Goal: Information Seeking & Learning: Check status

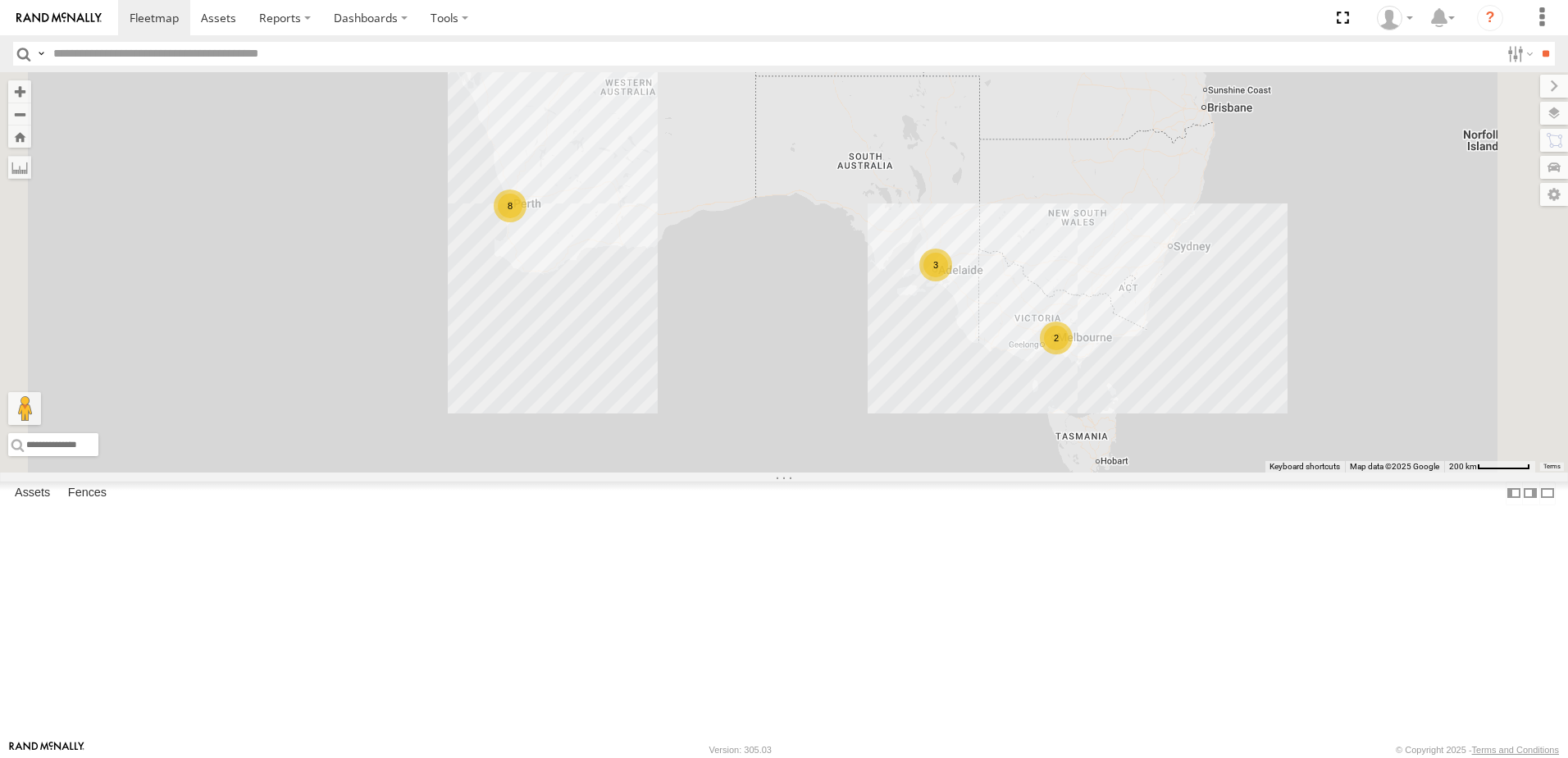
click at [0, 0] on div "All Assets" at bounding box center [0, 0] width 0 height 0
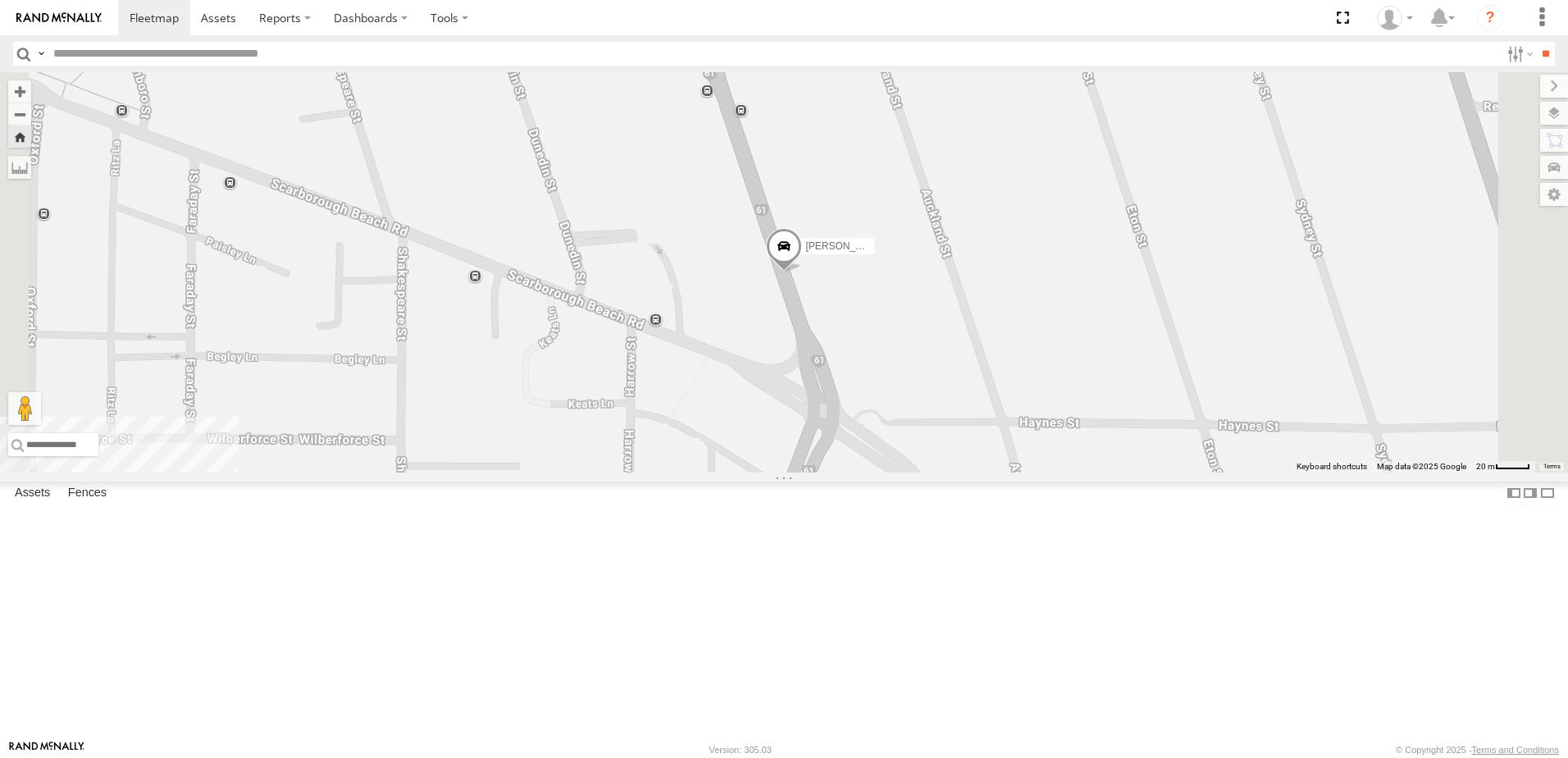
click at [0, 0] on div "Edmund Tech IOV698" at bounding box center [0, 0] width 0 height 0
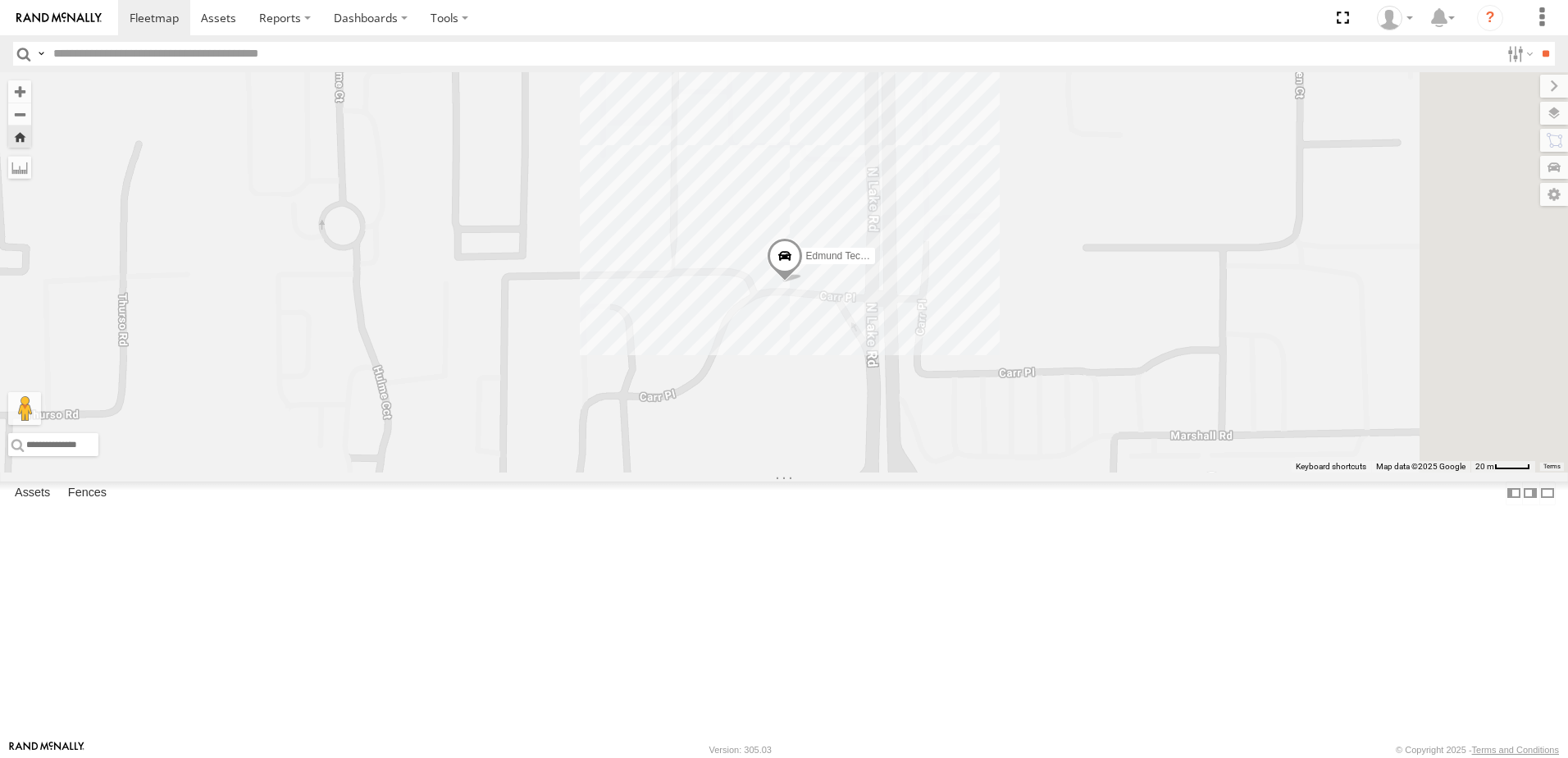
drag, startPoint x: 888, startPoint y: 253, endPoint x: 821, endPoint y: 307, distance: 86.1
click at [821, 307] on div "Edmund Tech IOV698" at bounding box center [784, 272] width 1568 height 400
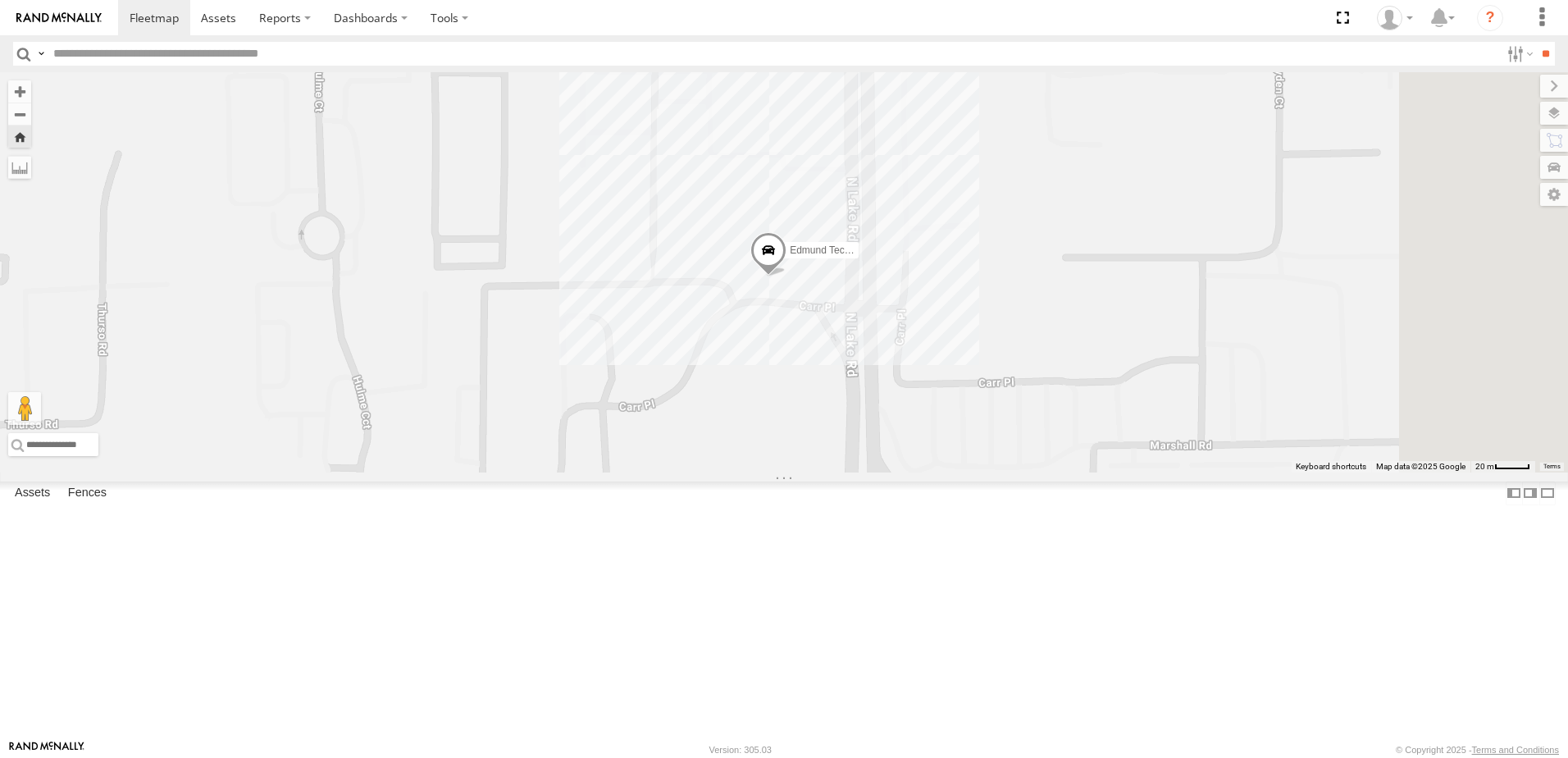
click at [0, 0] on div "All Assets" at bounding box center [0, 0] width 0 height 0
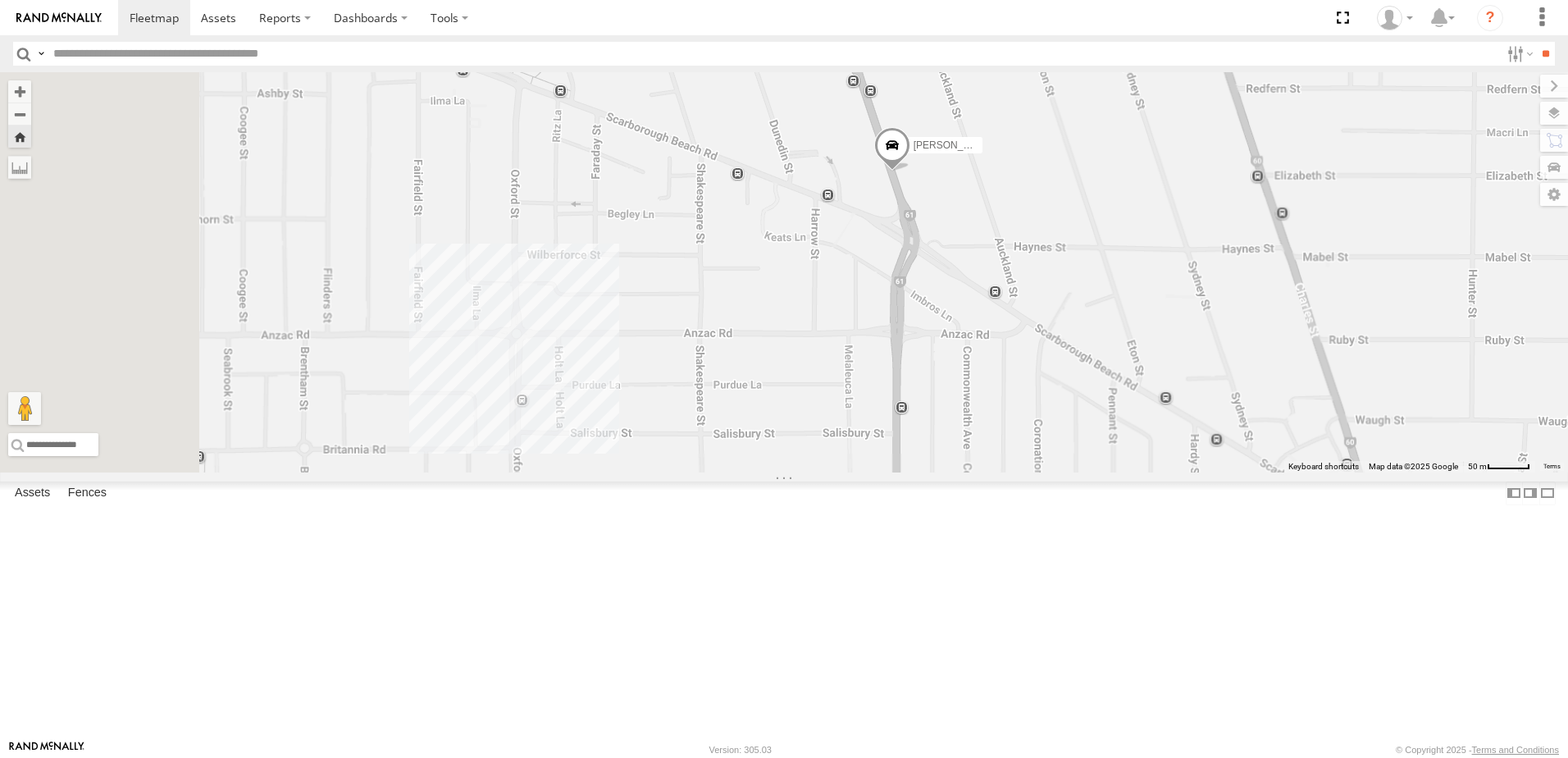
drag, startPoint x: 771, startPoint y: 485, endPoint x: 1016, endPoint y: 346, distance: 281.7
click at [1016, 347] on div "[PERSON_NAME] (new)Tech 1IJX358" at bounding box center [784, 272] width 1568 height 400
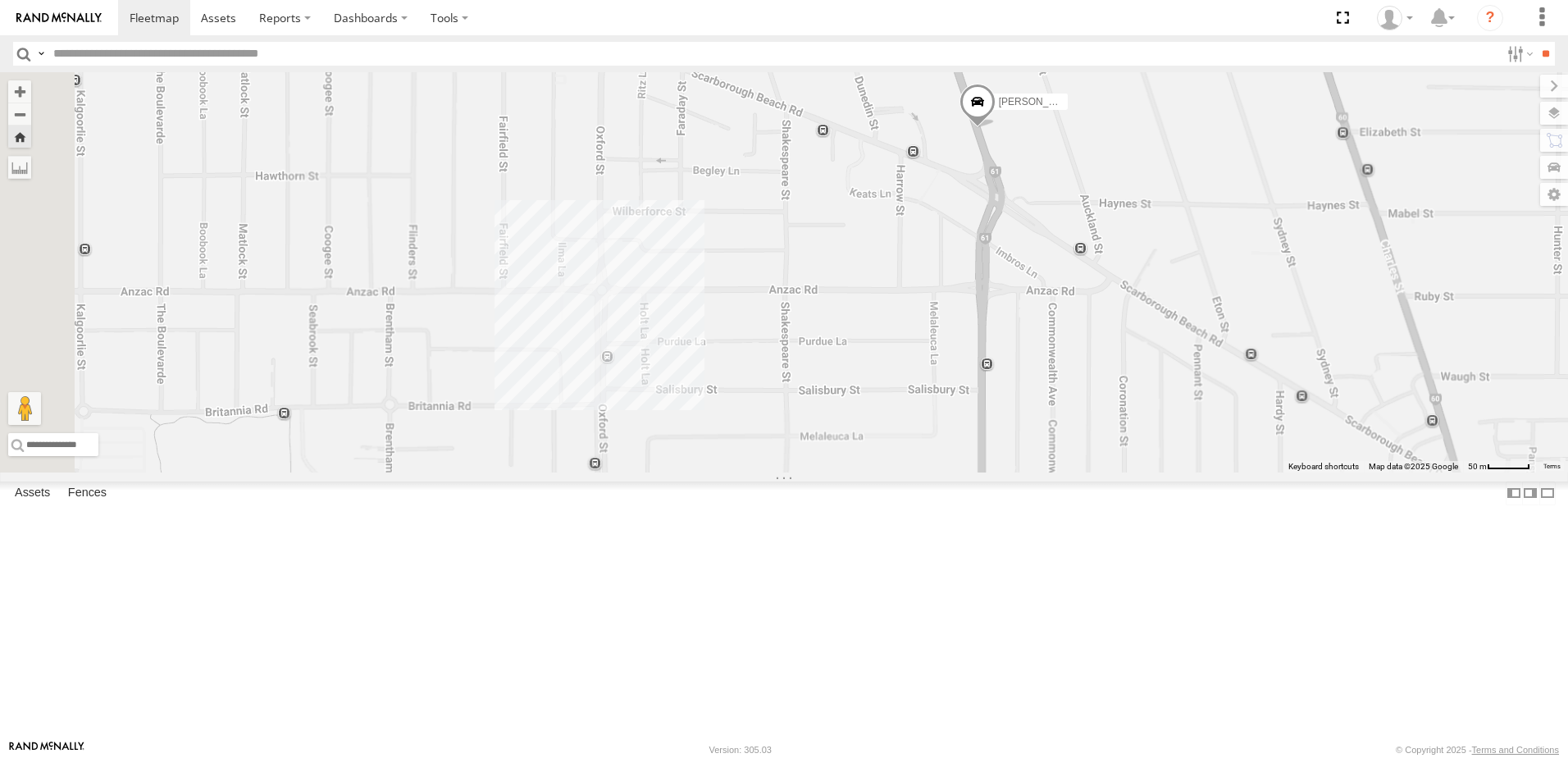
click at [766, 449] on div "[PERSON_NAME] (new)Tech 1IJX358" at bounding box center [784, 272] width 1568 height 400
click at [1099, 380] on div "Abdul (new)Tech 1IJX358 Mount Hawthorn Revo 0" at bounding box center [784, 272] width 1568 height 400
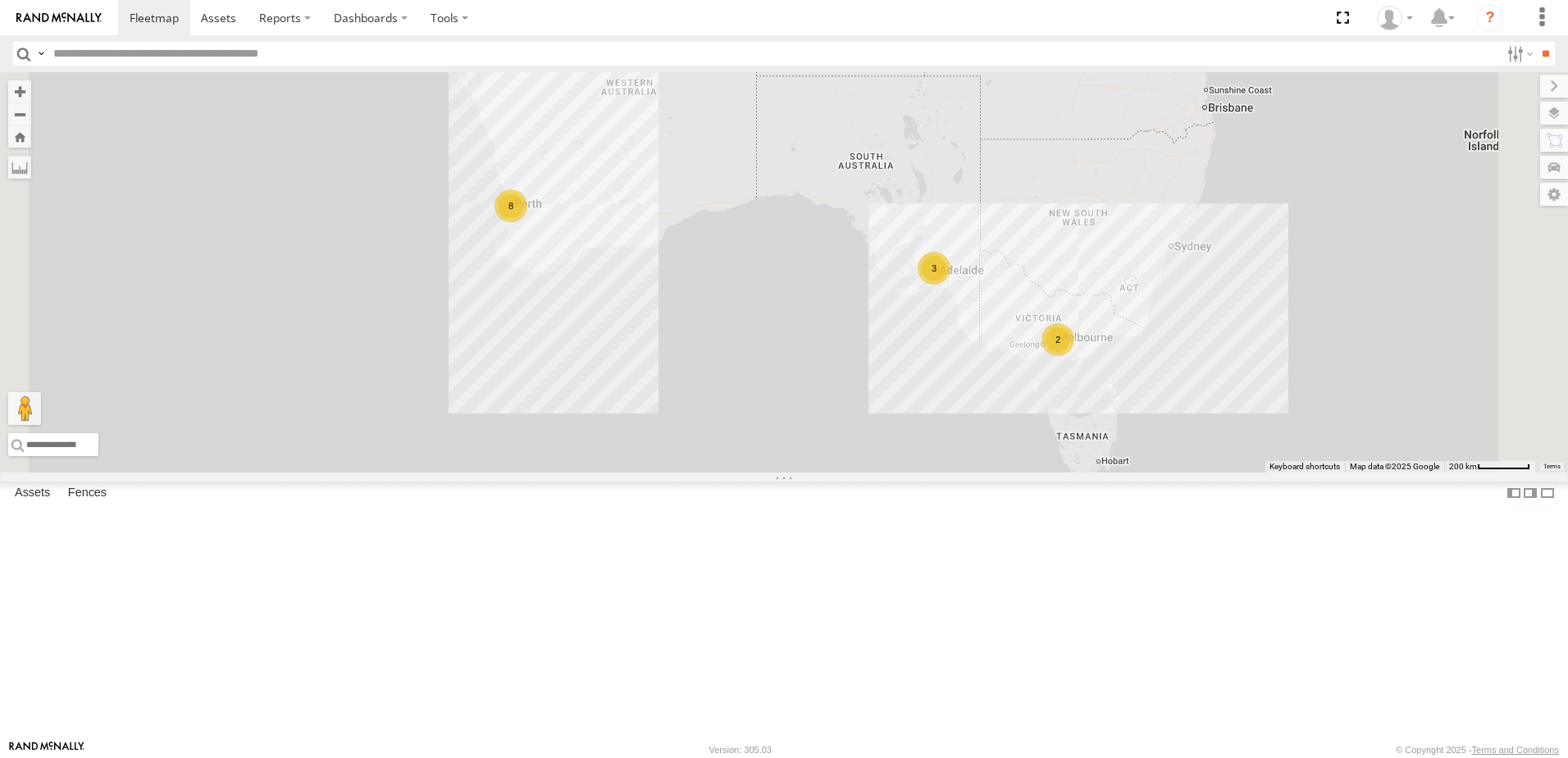
click at [0, 0] on div "All Assets" at bounding box center [0, 0] width 0 height 0
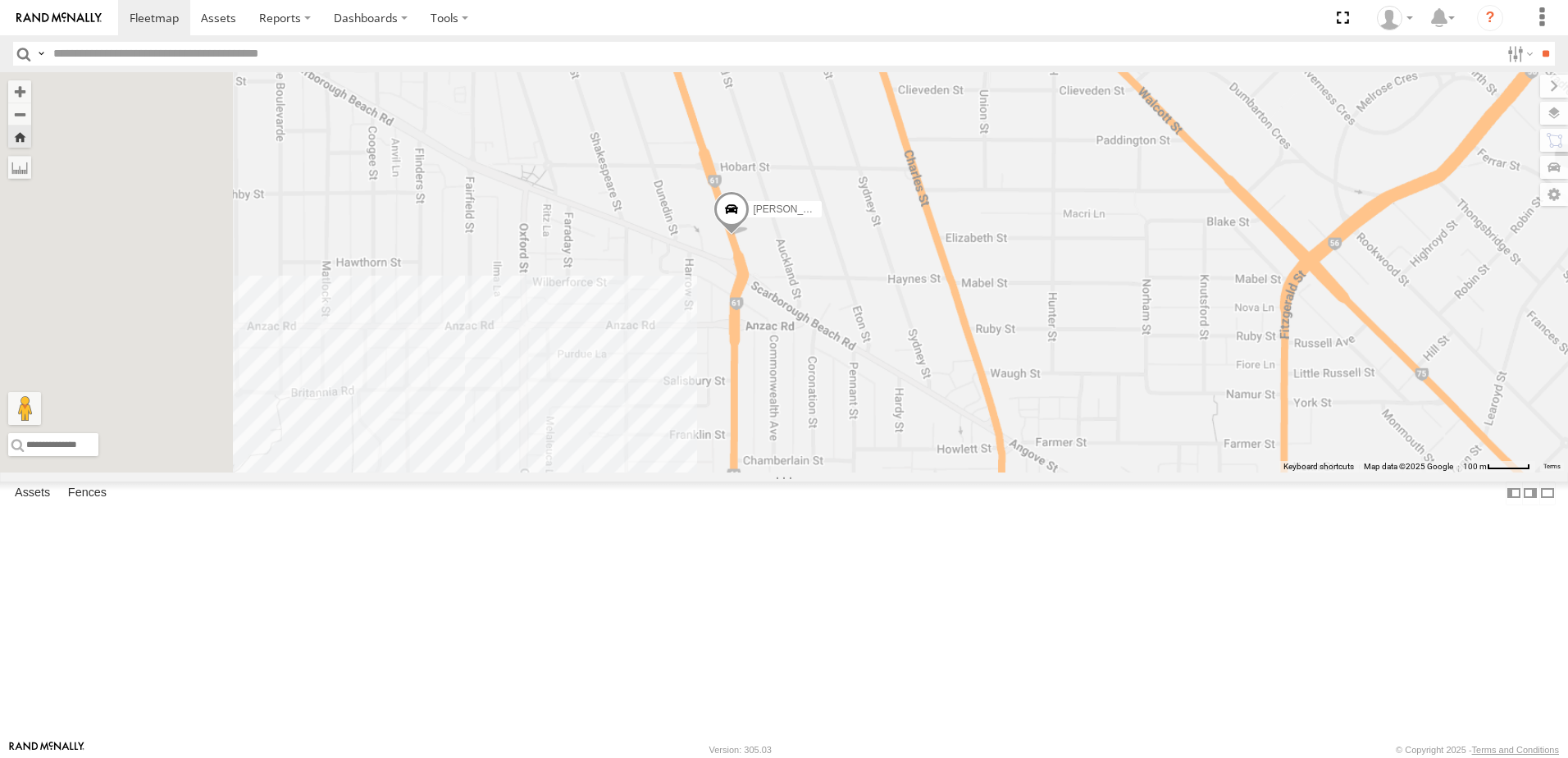
drag, startPoint x: 711, startPoint y: 535, endPoint x: 793, endPoint y: 447, distance: 120.3
click at [793, 447] on div "[PERSON_NAME] (new)Tech 1IJX358" at bounding box center [784, 272] width 1568 height 400
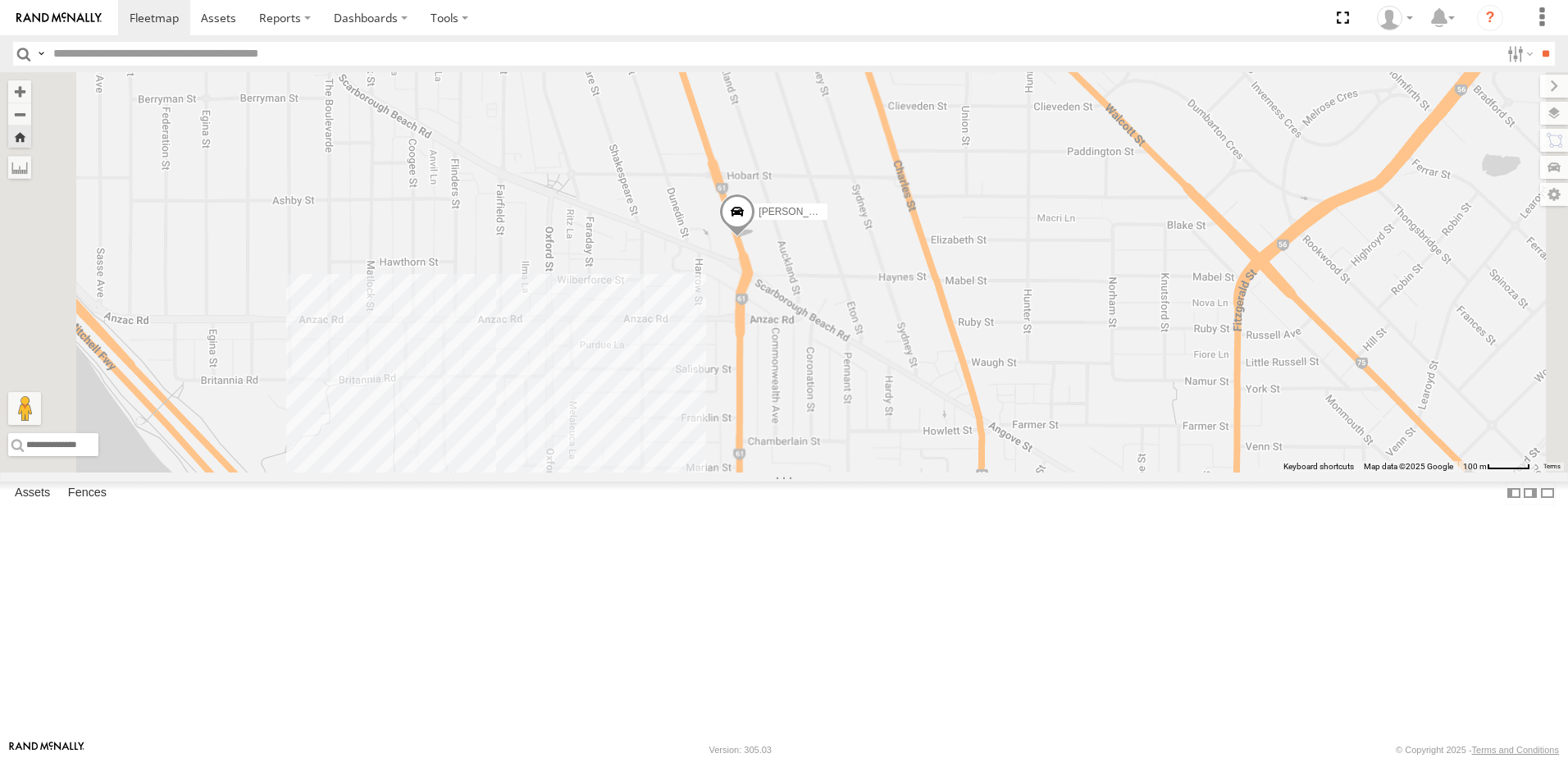
click at [743, 462] on div "[PERSON_NAME] (new)Tech 1IJX358" at bounding box center [784, 272] width 1568 height 400
click at [884, 472] on div "[PERSON_NAME] (new)Tech 1IJX358 [GEOGRAPHIC_DATA] Revo 0" at bounding box center [784, 272] width 1568 height 400
click at [755, 238] on span at bounding box center [737, 215] width 36 height 44
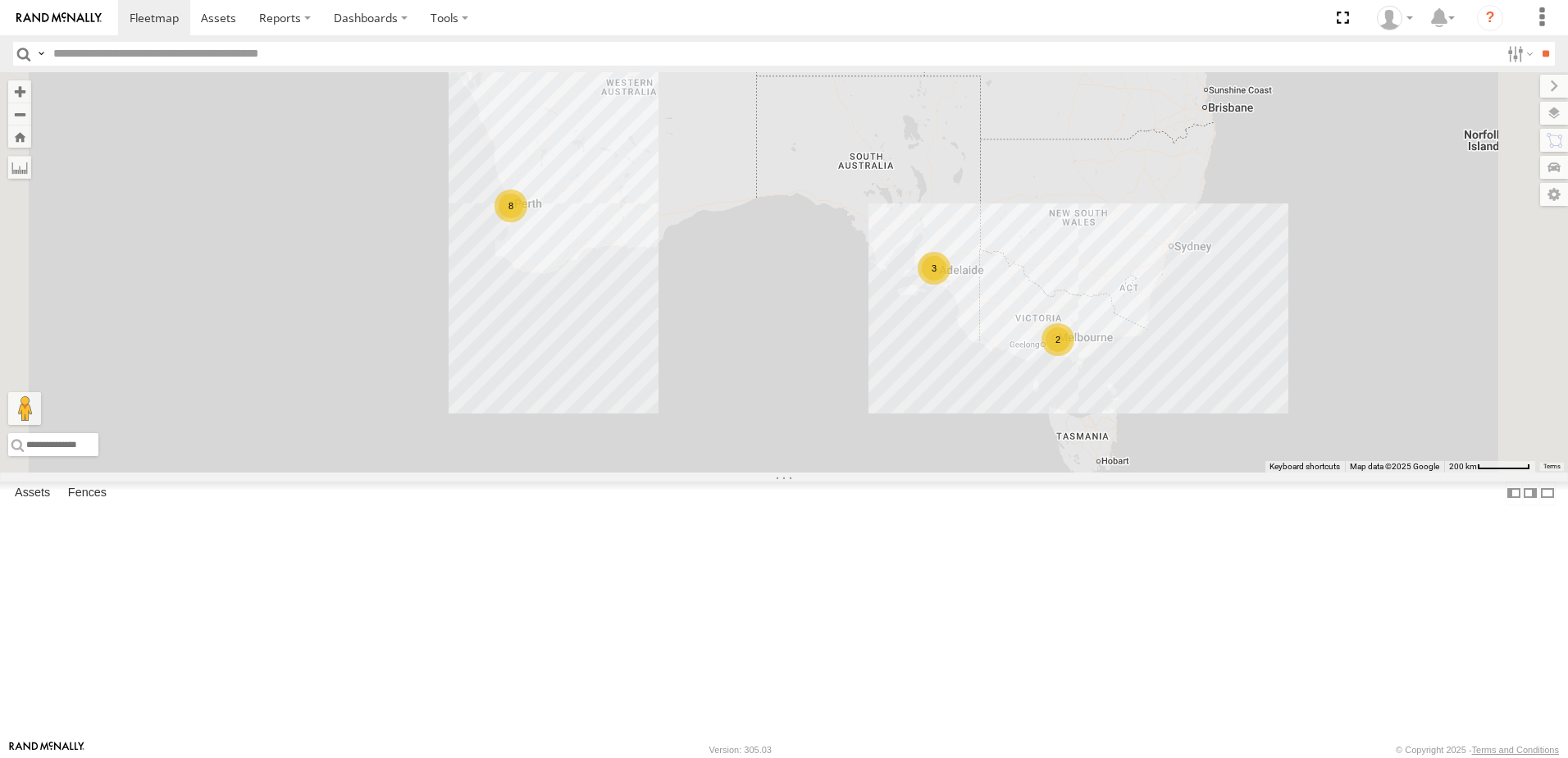
click at [0, 0] on div "[PERSON_NAME] (new)Tech 1IJX358" at bounding box center [0, 0] width 0 height 0
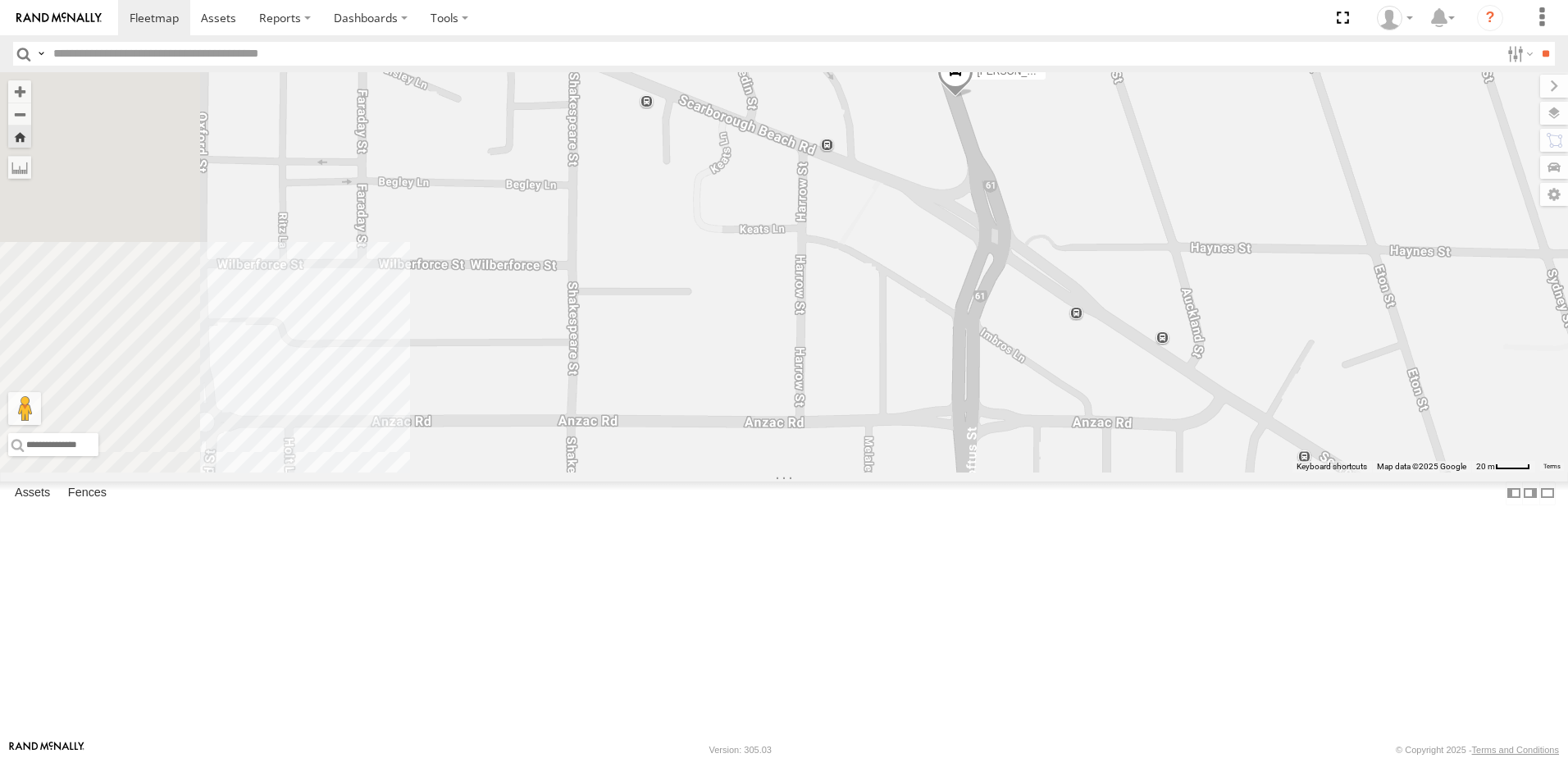
drag, startPoint x: 864, startPoint y: 498, endPoint x: 1341, endPoint y: 103, distance: 619.3
click at [1342, 100] on div "[PERSON_NAME] (new)Tech 1IJX358" at bounding box center [784, 272] width 1568 height 400
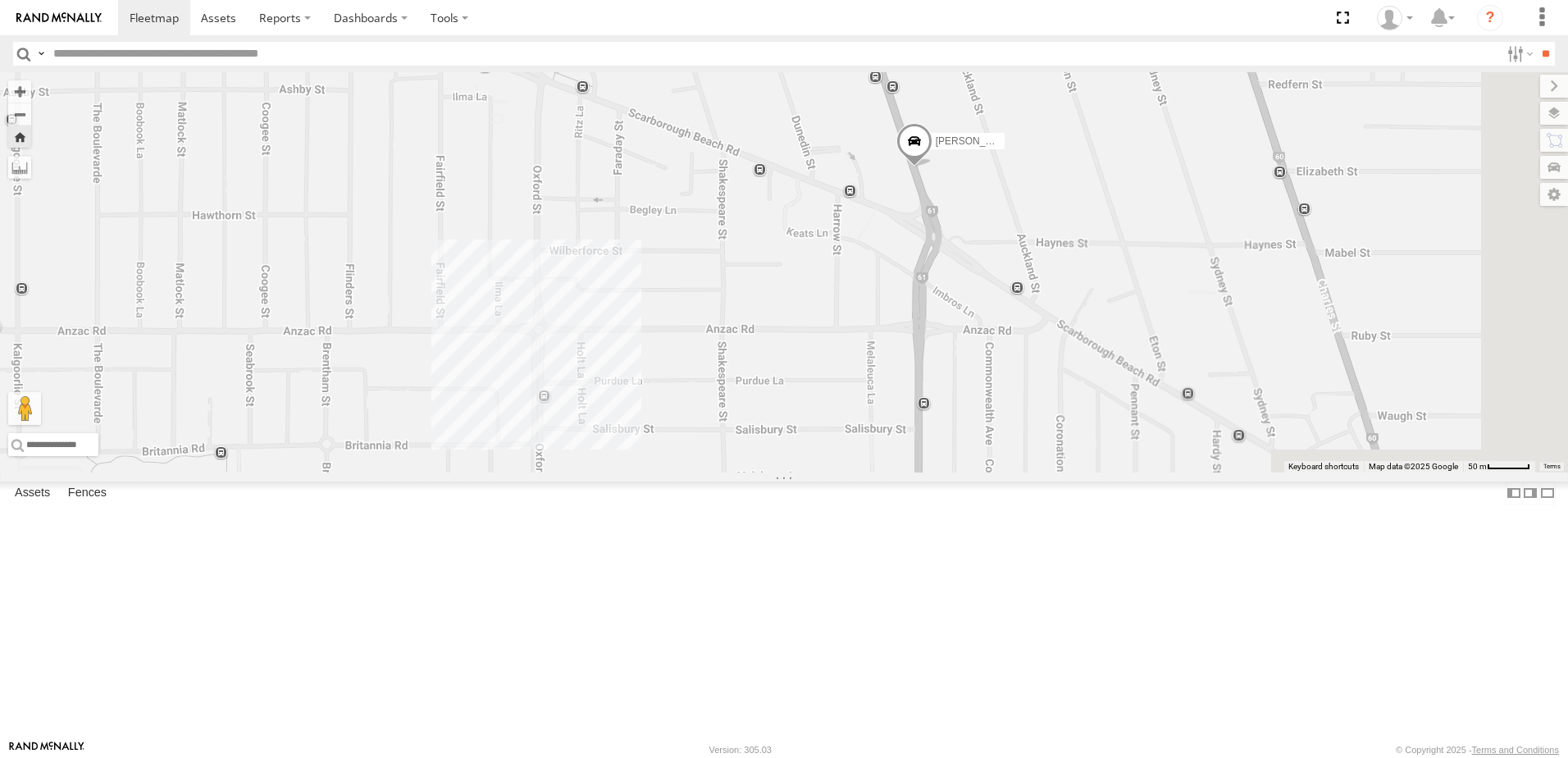
drag, startPoint x: 1058, startPoint y: 344, endPoint x: 950, endPoint y: 362, distance: 109.5
click at [814, 451] on div "[PERSON_NAME] (new)Tech 1IJX358" at bounding box center [784, 272] width 1568 height 400
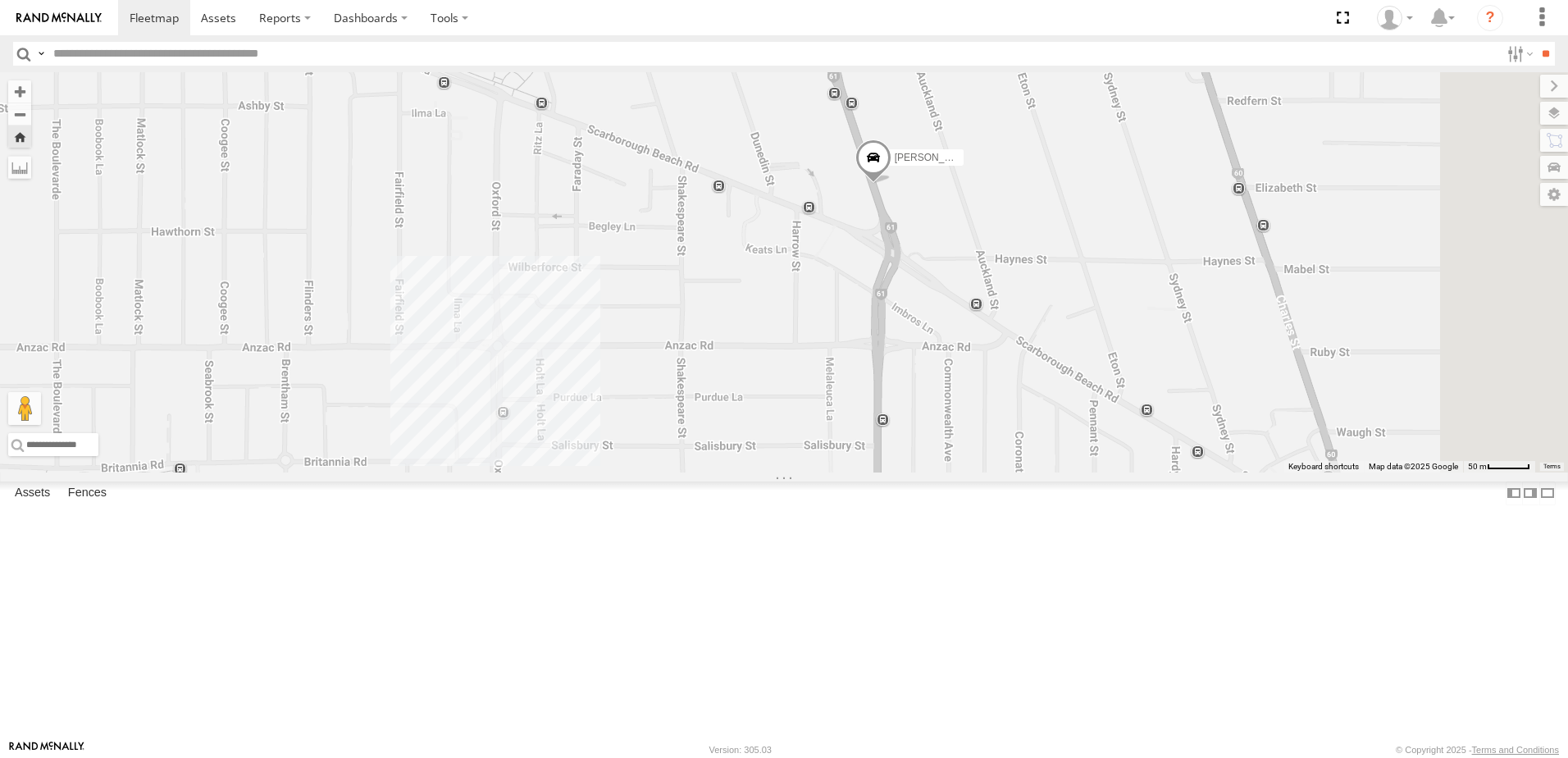
click at [892, 183] on span at bounding box center [874, 161] width 36 height 44
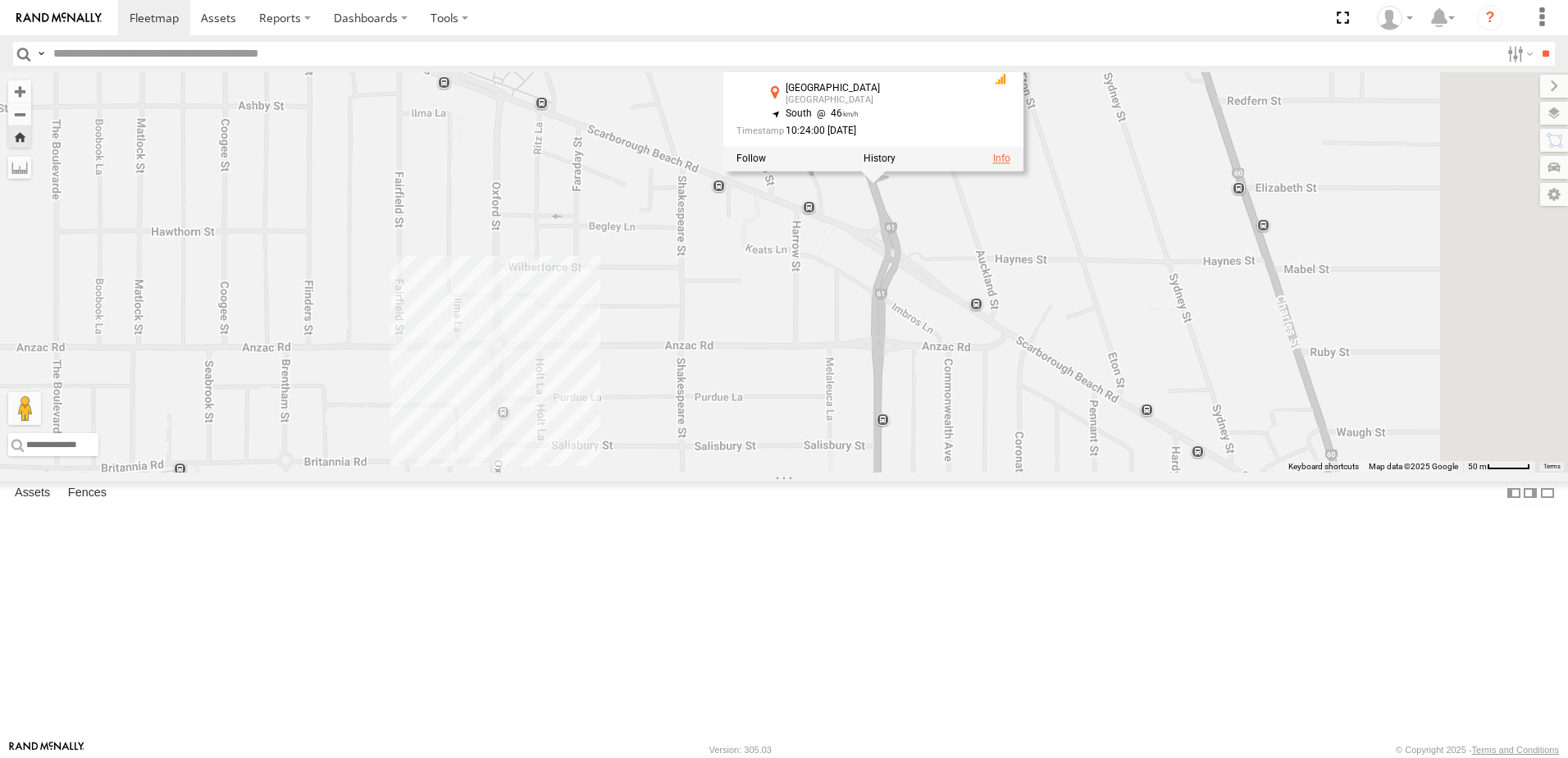
click at [1024, 171] on div at bounding box center [873, 158] width 300 height 25
click at [1010, 165] on link at bounding box center [1001, 159] width 17 height 12
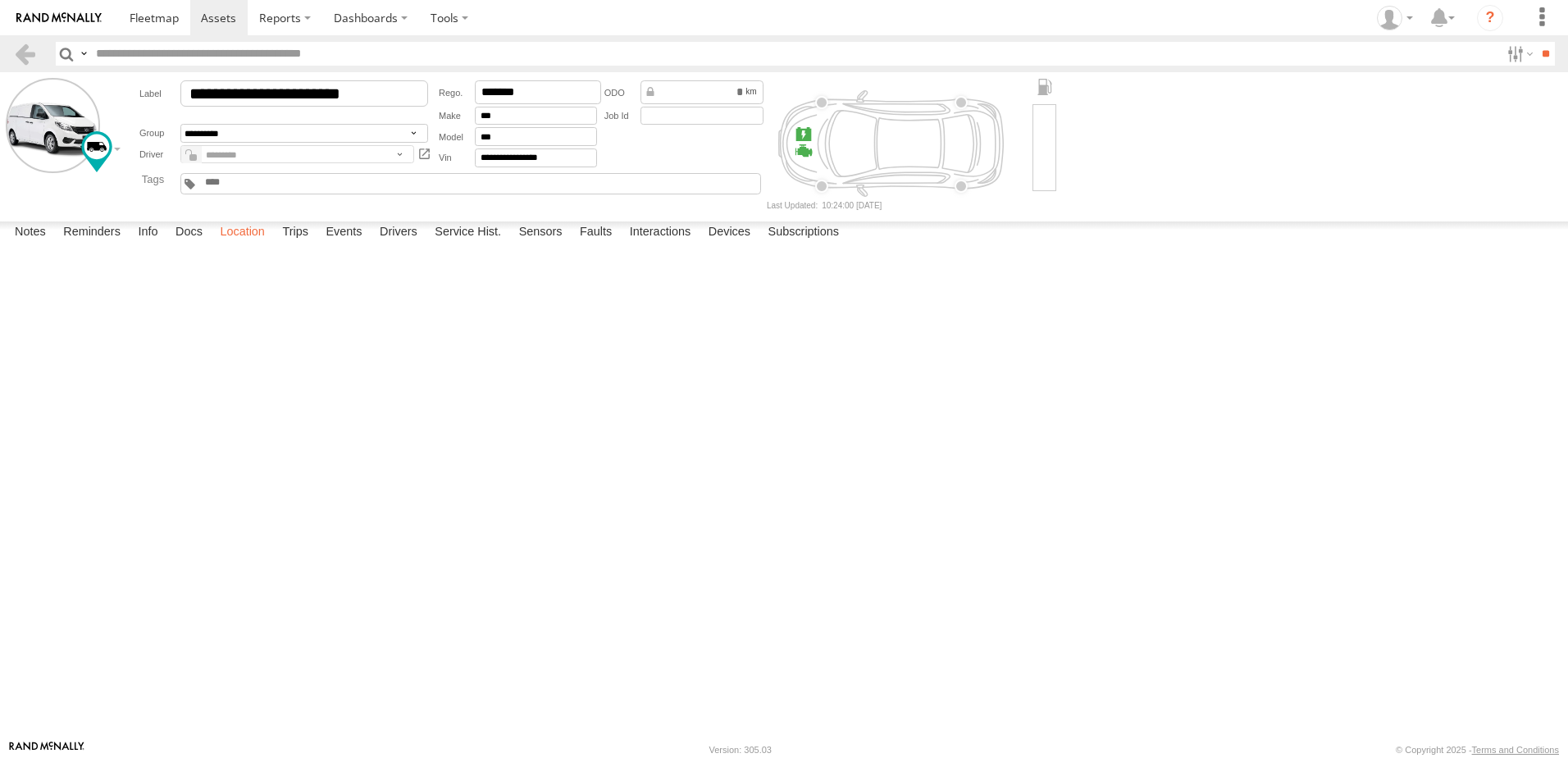
click label "Location"
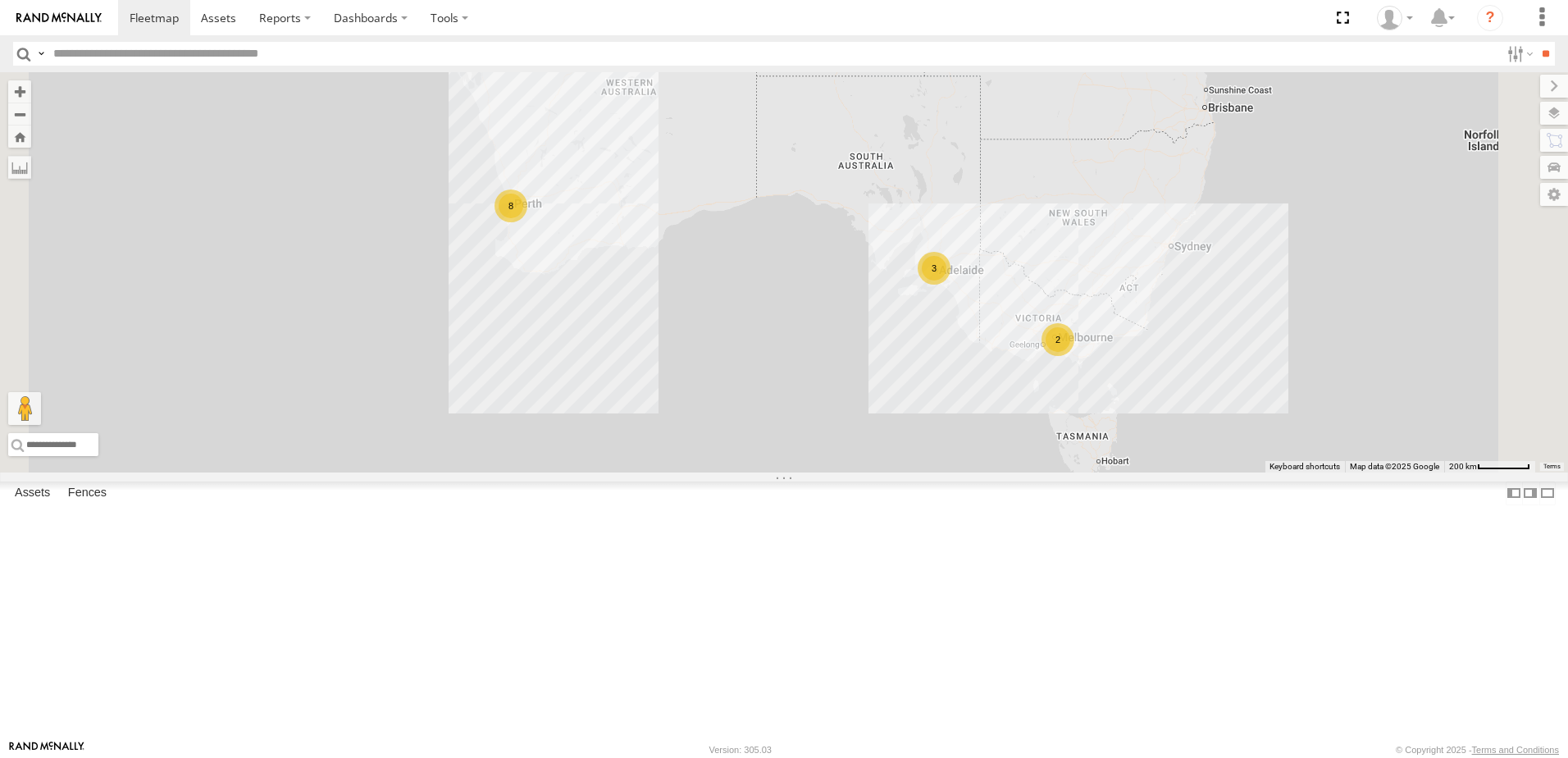
click at [0, 0] on div "[PERSON_NAME] (new)Tech 1IJX358" at bounding box center [0, 0] width 0 height 0
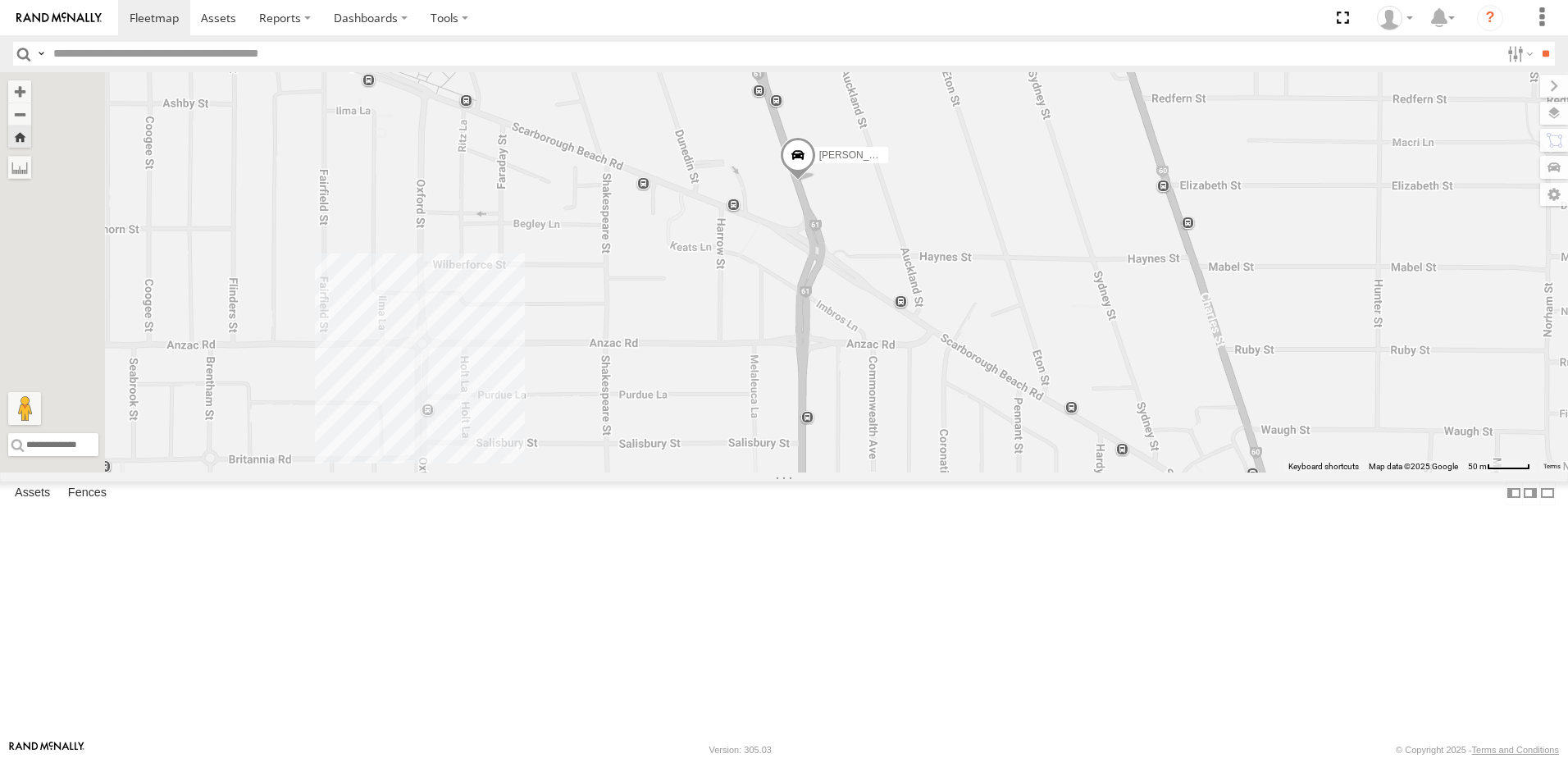
drag, startPoint x: 964, startPoint y: 490, endPoint x: 991, endPoint y: 379, distance: 114.2
click at [991, 379] on div "[PERSON_NAME] (new)Tech 1IJX358" at bounding box center [784, 272] width 1568 height 400
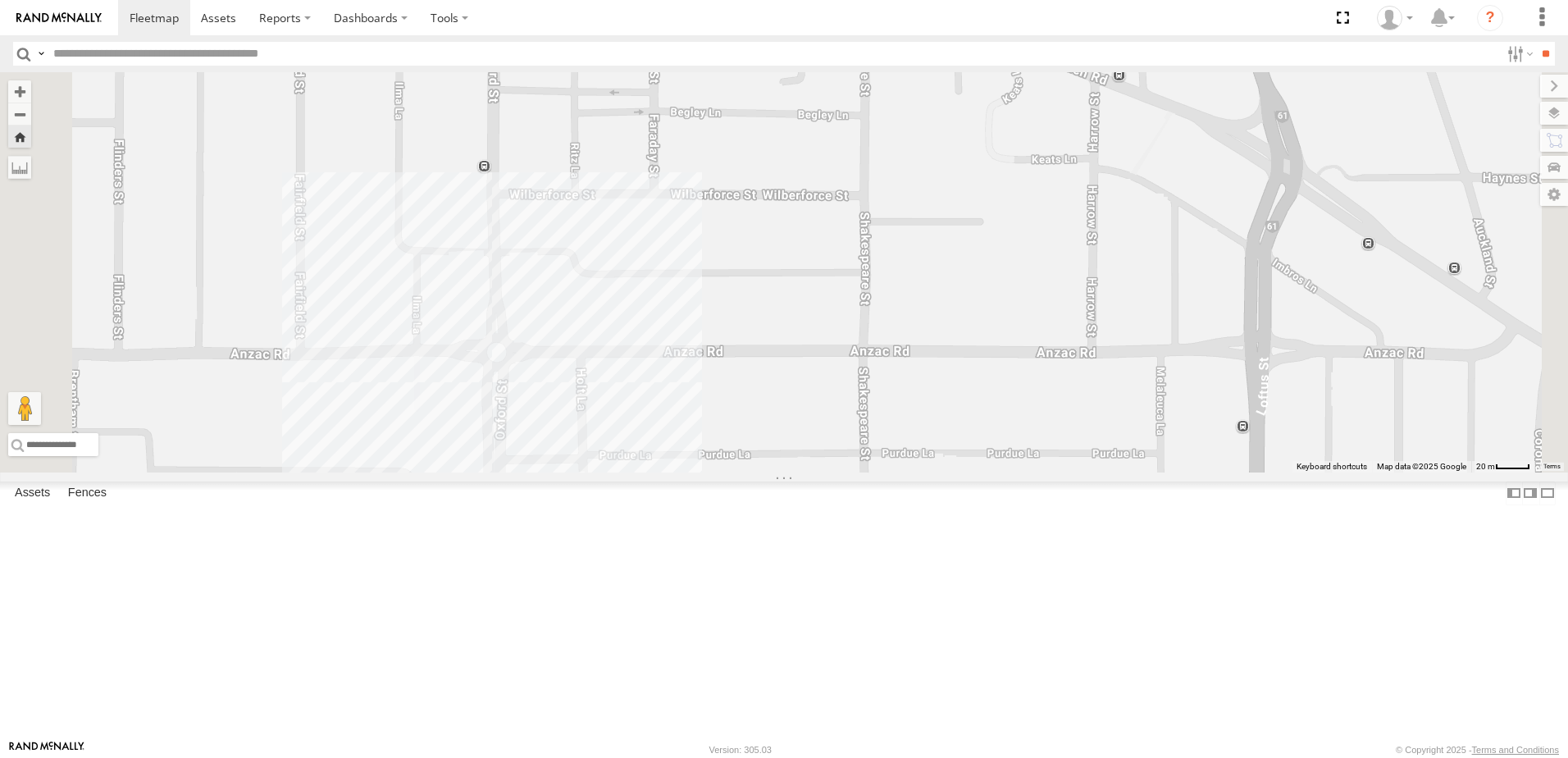
drag, startPoint x: 851, startPoint y: 411, endPoint x: 949, endPoint y: 370, distance: 106.2
click at [949, 370] on div "[PERSON_NAME] (new)Tech 1IJX358" at bounding box center [784, 272] width 1568 height 400
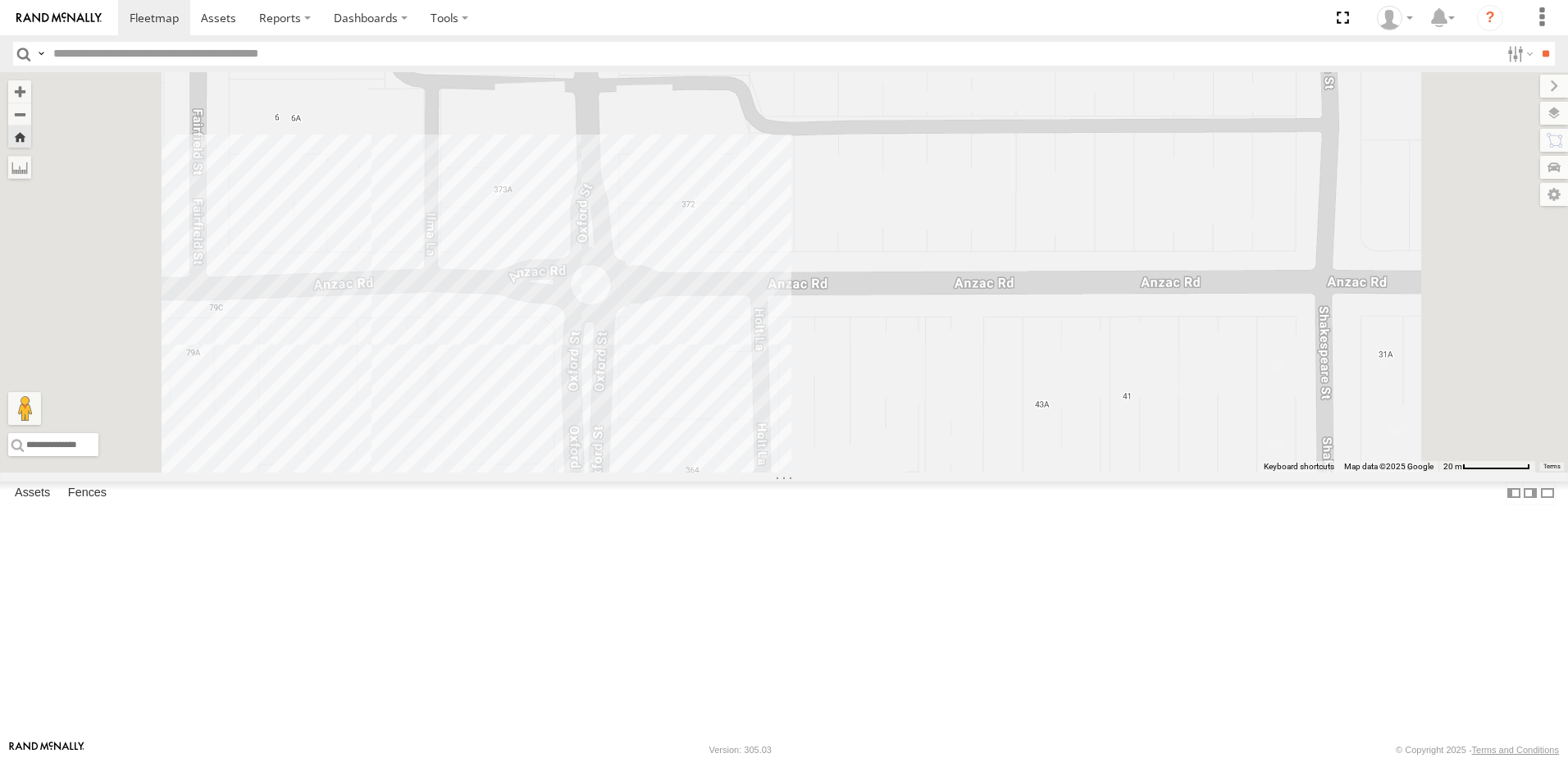
drag, startPoint x: 1149, startPoint y: 375, endPoint x: 1059, endPoint y: 431, distance: 106.0
click at [1059, 431] on div "[PERSON_NAME] (new)Tech 1IJX358" at bounding box center [784, 272] width 1568 height 400
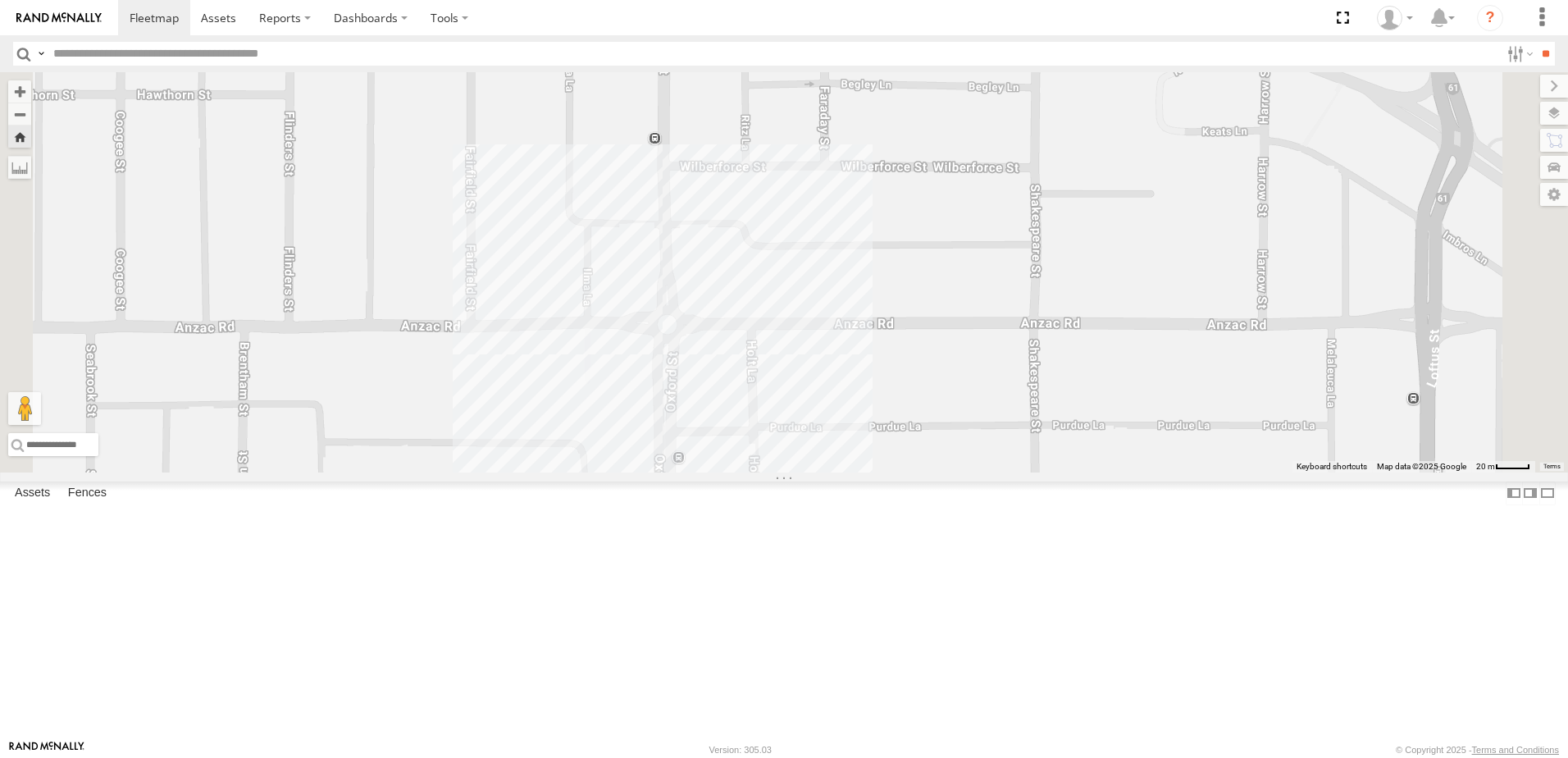
drag, startPoint x: 607, startPoint y: 383, endPoint x: 647, endPoint y: 379, distance: 40.2
click at [647, 379] on div "[PERSON_NAME] (new)Tech 1IJX358" at bounding box center [784, 272] width 1568 height 400
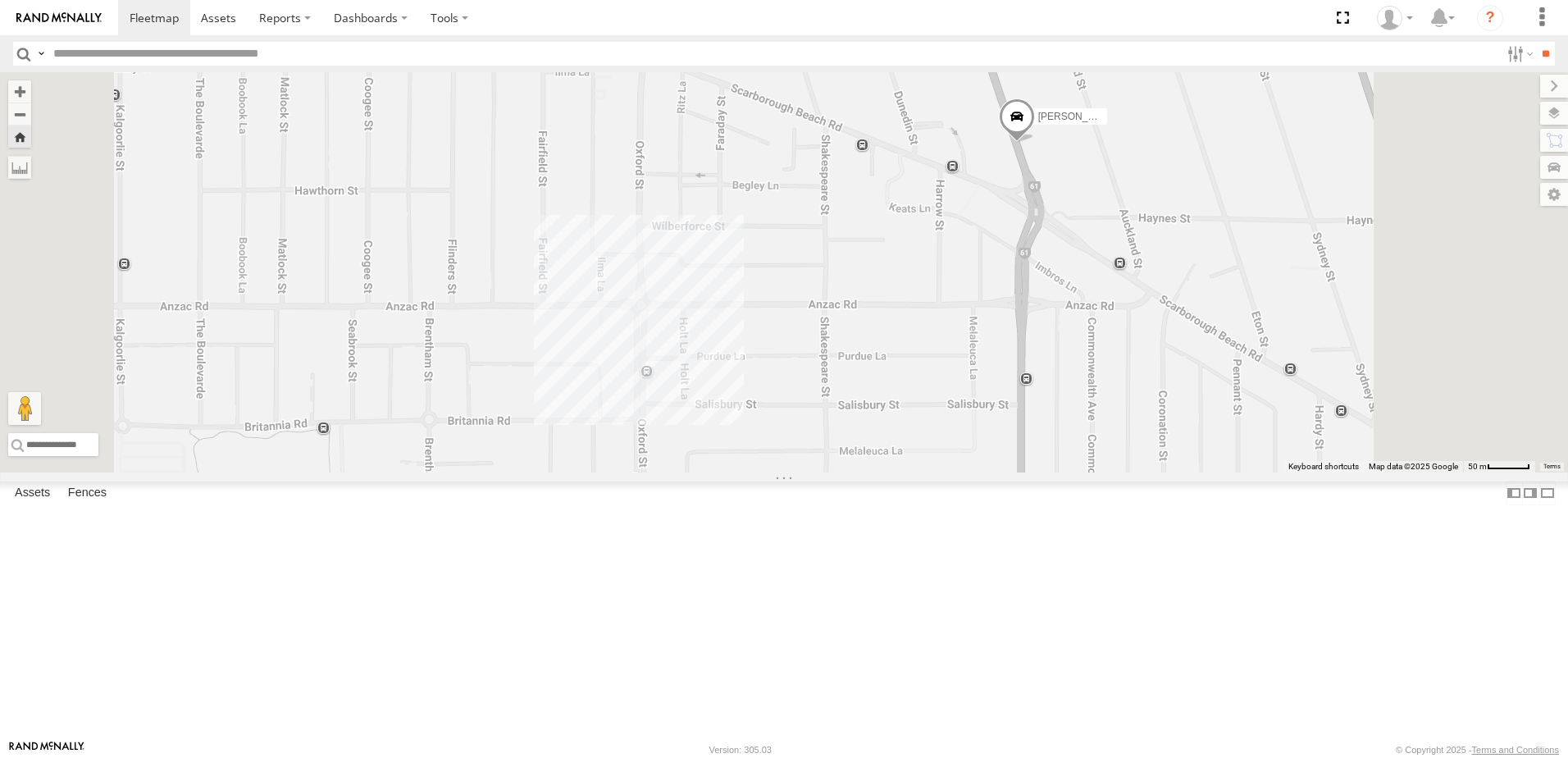
drag, startPoint x: 950, startPoint y: 230, endPoint x: 931, endPoint y: 244, distance: 23.6
click at [931, 244] on div "[PERSON_NAME] (new)Tech 1IJX358" at bounding box center [784, 272] width 1568 height 400
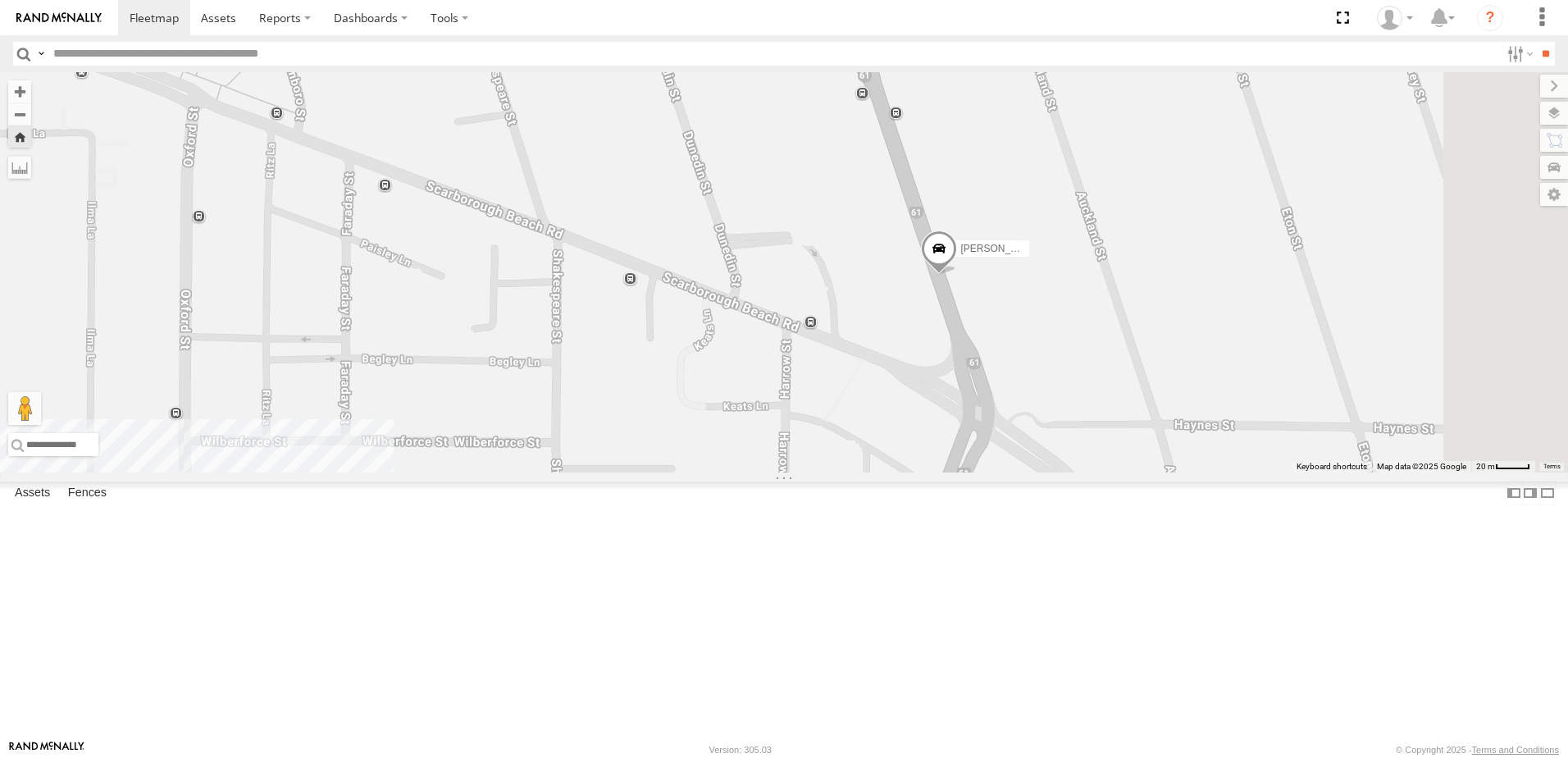
drag, startPoint x: 1214, startPoint y: 271, endPoint x: 1119, endPoint y: 462, distance: 213.3
click at [1119, 462] on div "[PERSON_NAME] (new)Tech 1IJX358" at bounding box center [784, 272] width 1568 height 400
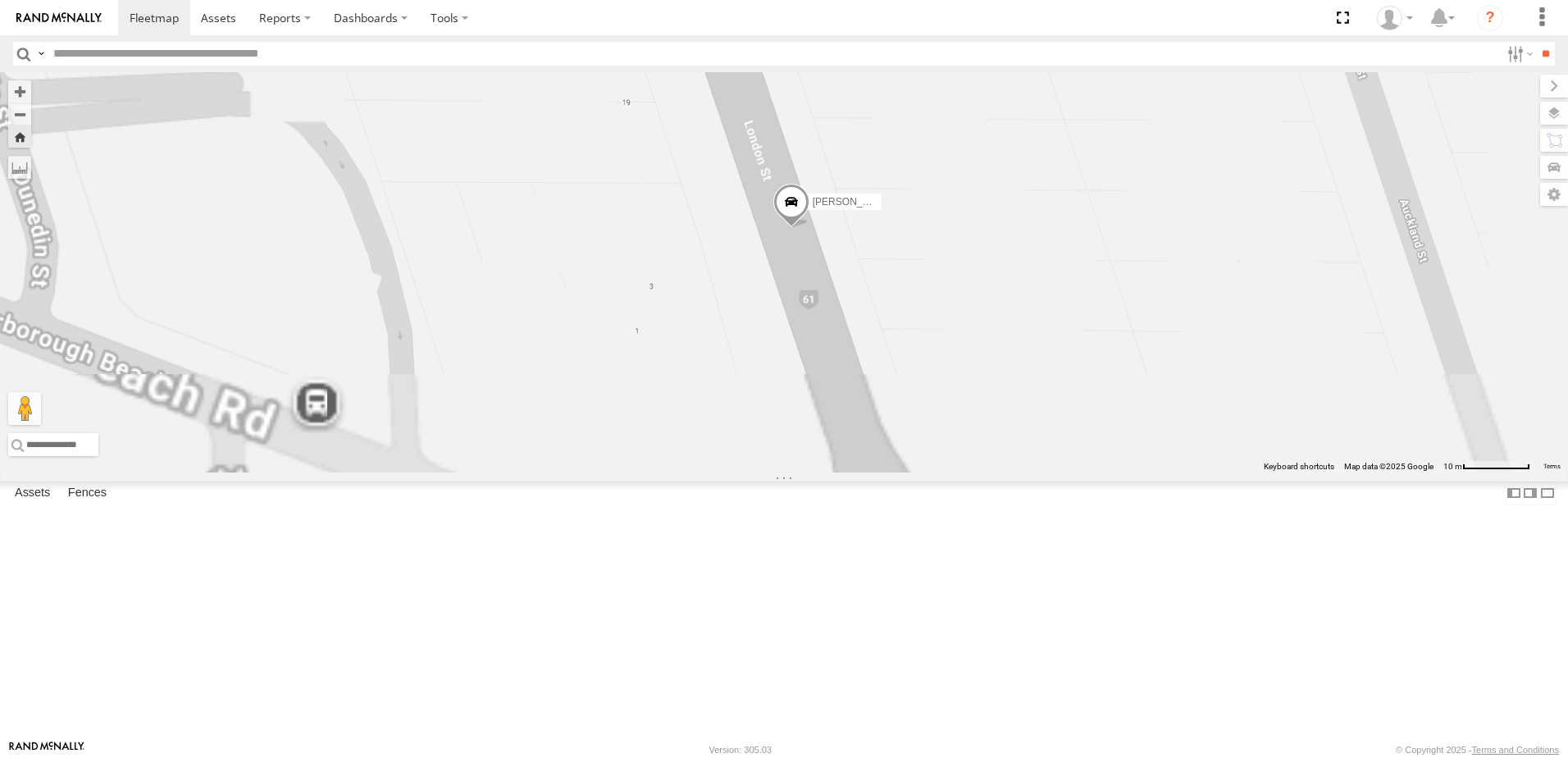
drag, startPoint x: 1090, startPoint y: 454, endPoint x: 1156, endPoint y: 224, distance: 239.3
click at [1156, 224] on div "[PERSON_NAME] (new)Tech 1IJX358" at bounding box center [784, 272] width 1568 height 400
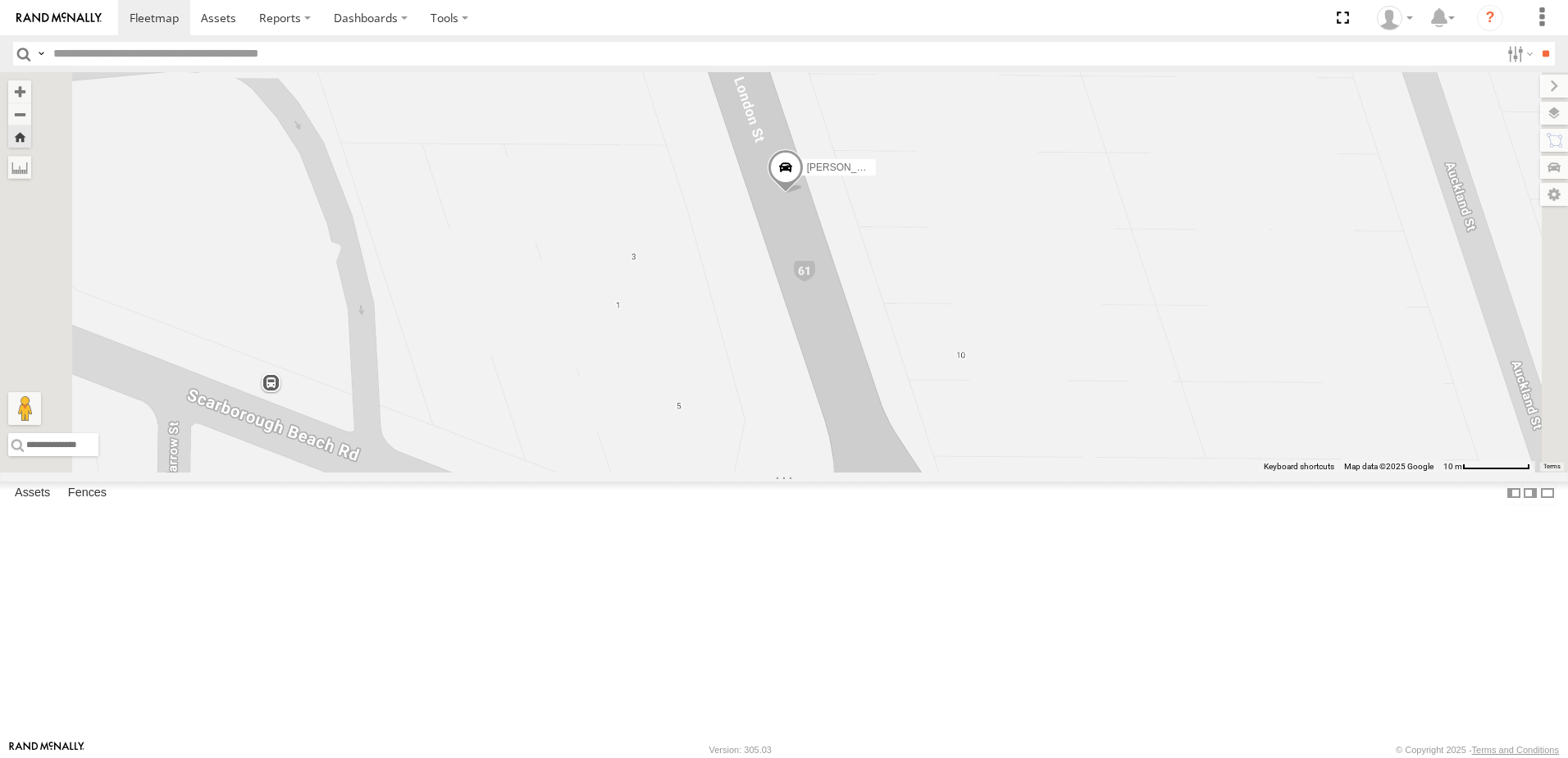
drag, startPoint x: 896, startPoint y: 387, endPoint x: 870, endPoint y: 387, distance: 26.0
click at [871, 392] on div "[PERSON_NAME] (new)Tech 1IJX358" at bounding box center [784, 272] width 1568 height 400
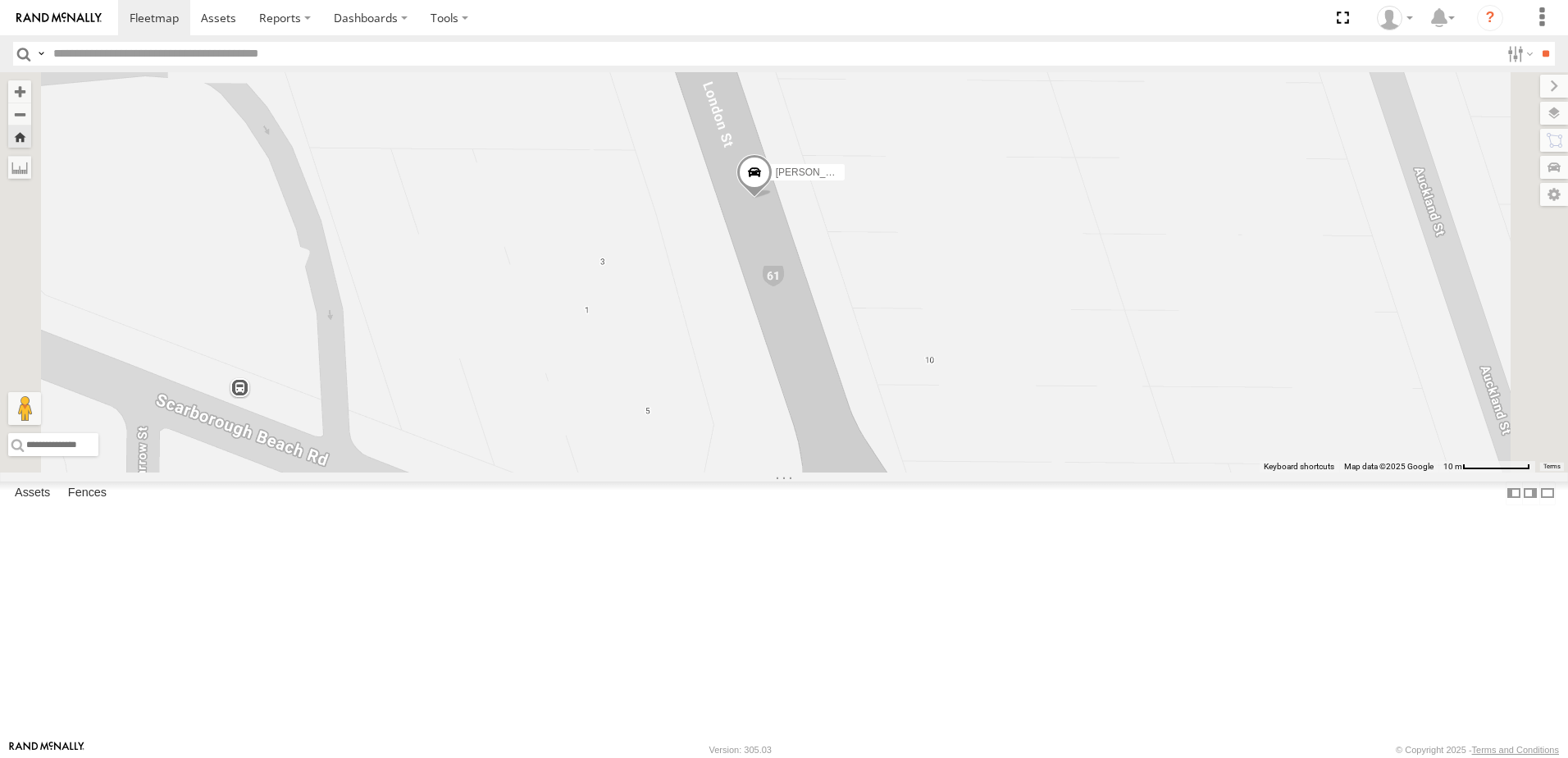
click at [773, 198] on span at bounding box center [754, 176] width 36 height 44
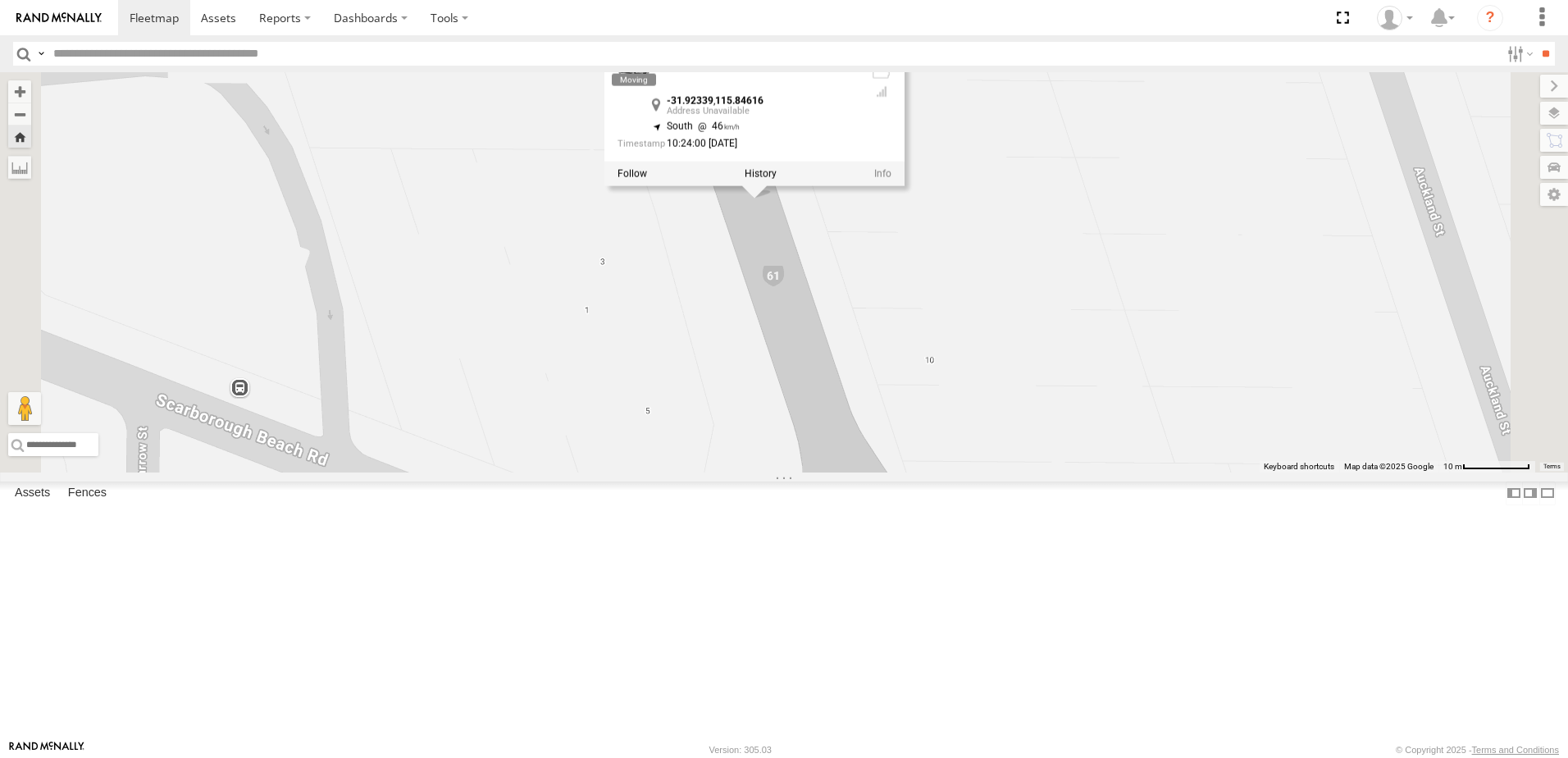
click at [802, 347] on div "Abdul (new)Tech 1IJX358 Abdul (new)Tech 1IJX358 -31.92339 , 115.84616 South 46 …" at bounding box center [784, 272] width 1568 height 400
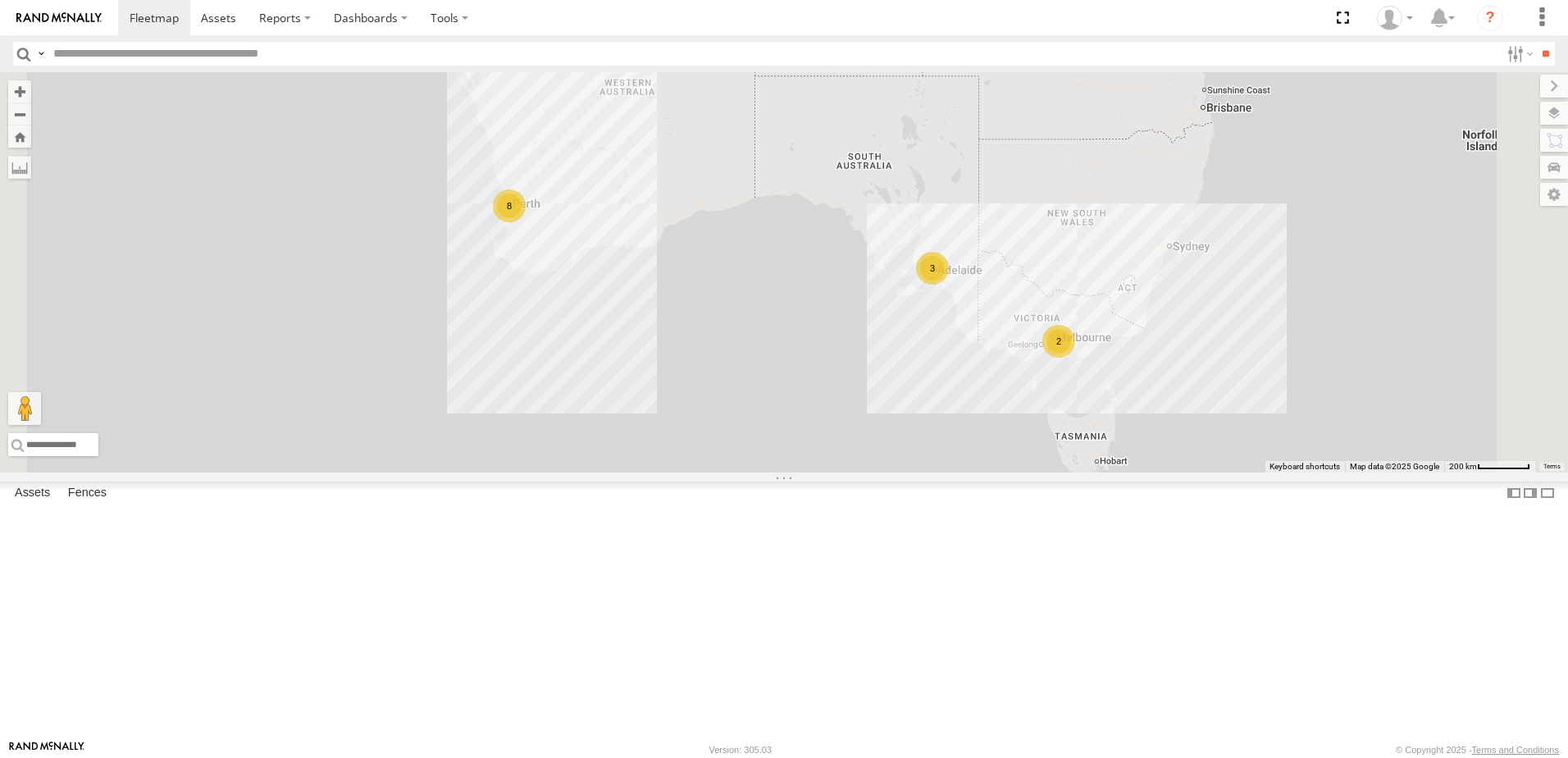
click at [0, 0] on div "All Assets" at bounding box center [0, 0] width 0 height 0
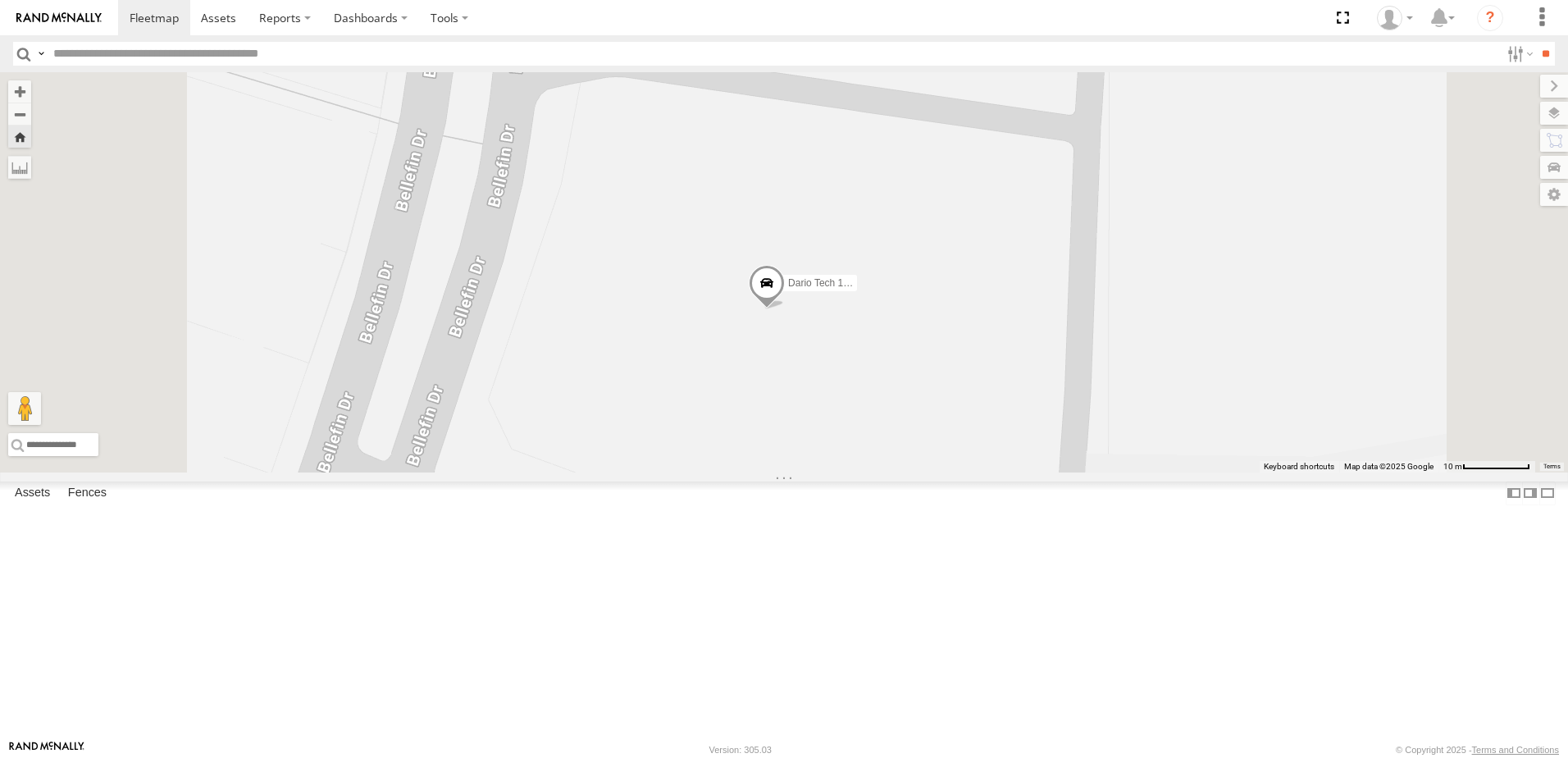
click at [785, 309] on span at bounding box center [767, 287] width 36 height 44
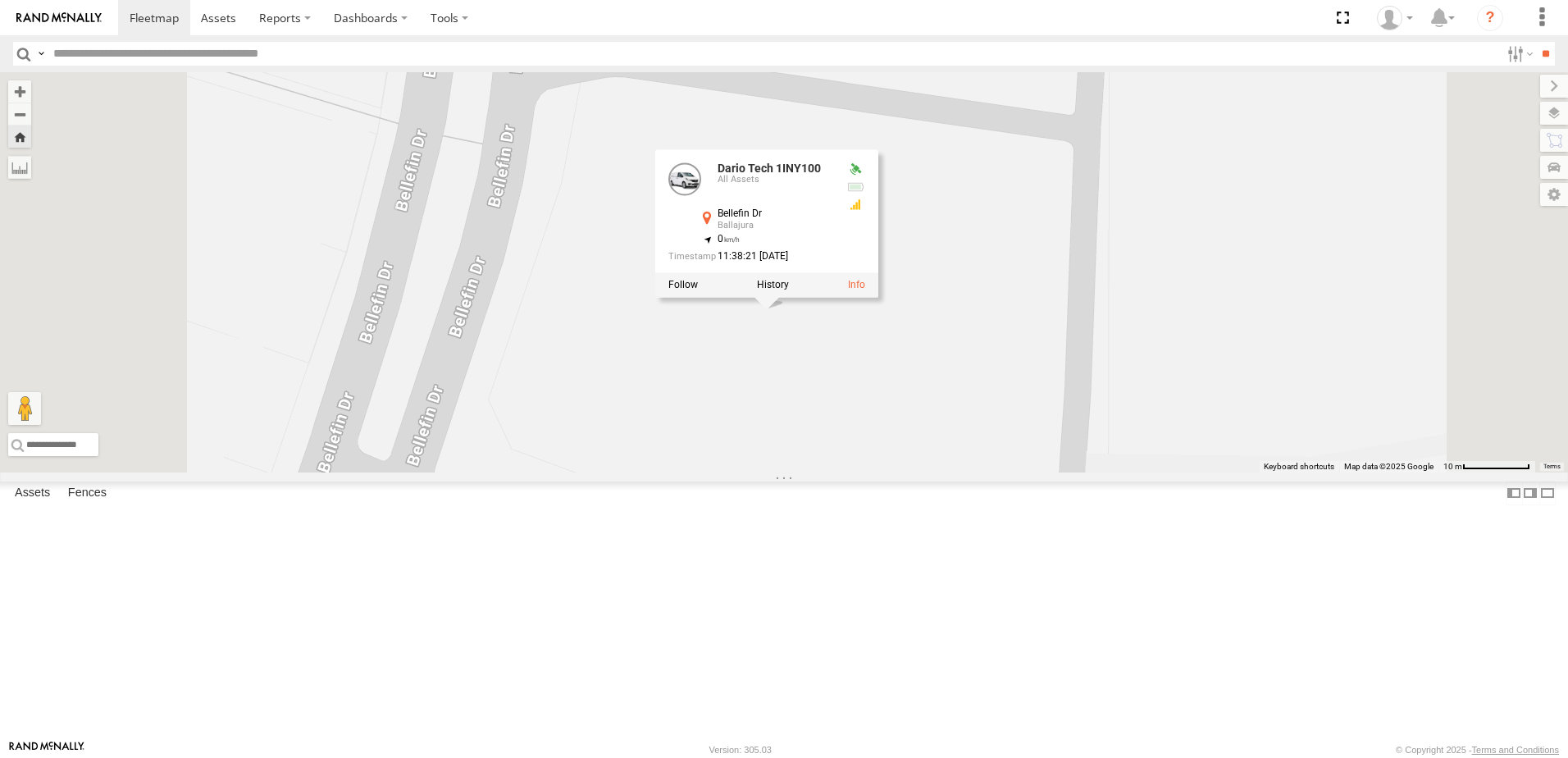
click at [989, 472] on div "Dario Tech 1INY100 Dario Tech 1INY100 All Assets Bellefin Dr Ballajura -31.8473…" at bounding box center [784, 272] width 1568 height 400
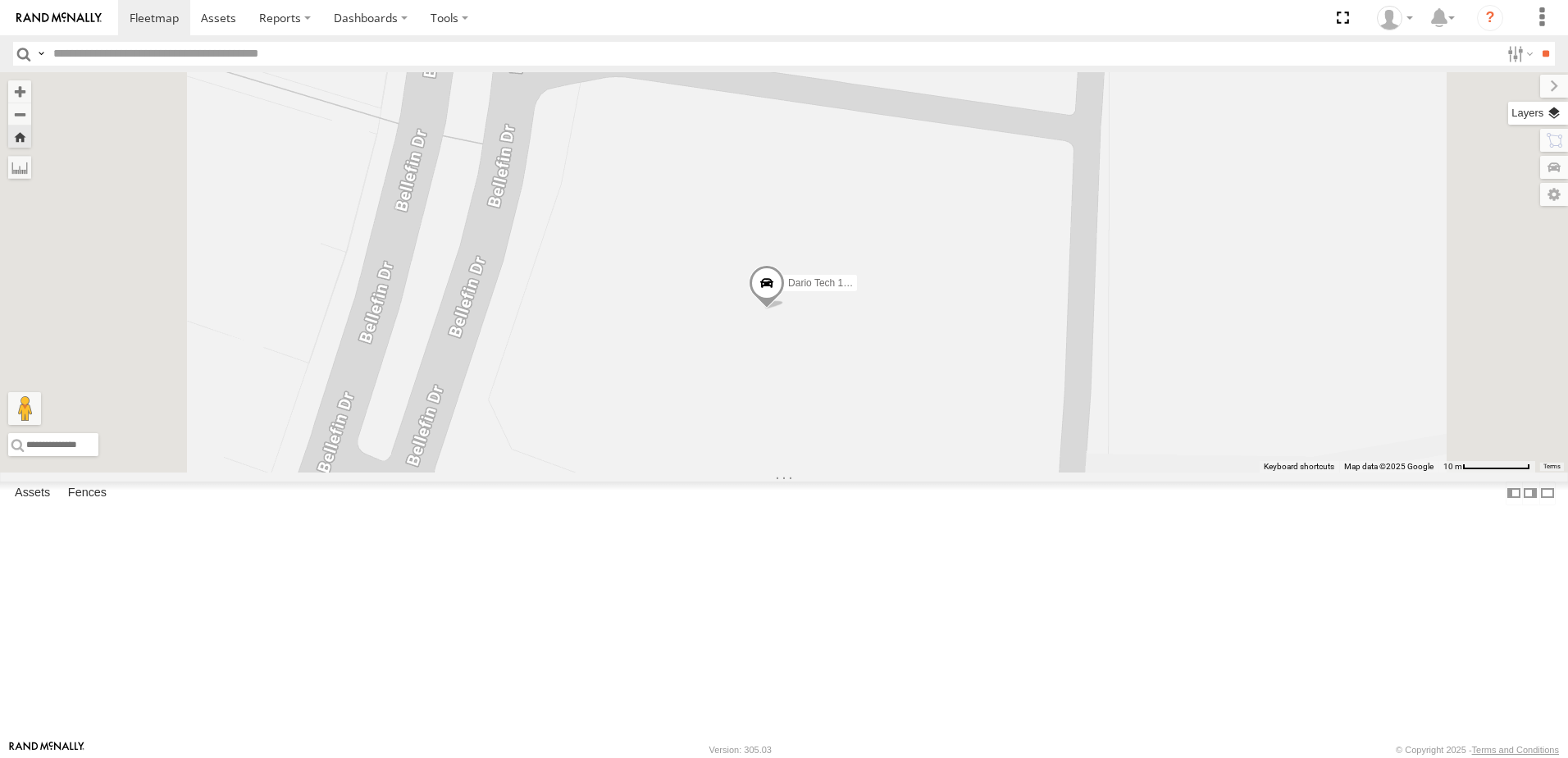
click at [1554, 118] on label at bounding box center [1538, 113] width 60 height 23
click at [1508, 117] on label at bounding box center [1538, 113] width 60 height 23
click at [1513, 87] on label at bounding box center [1540, 86] width 55 height 23
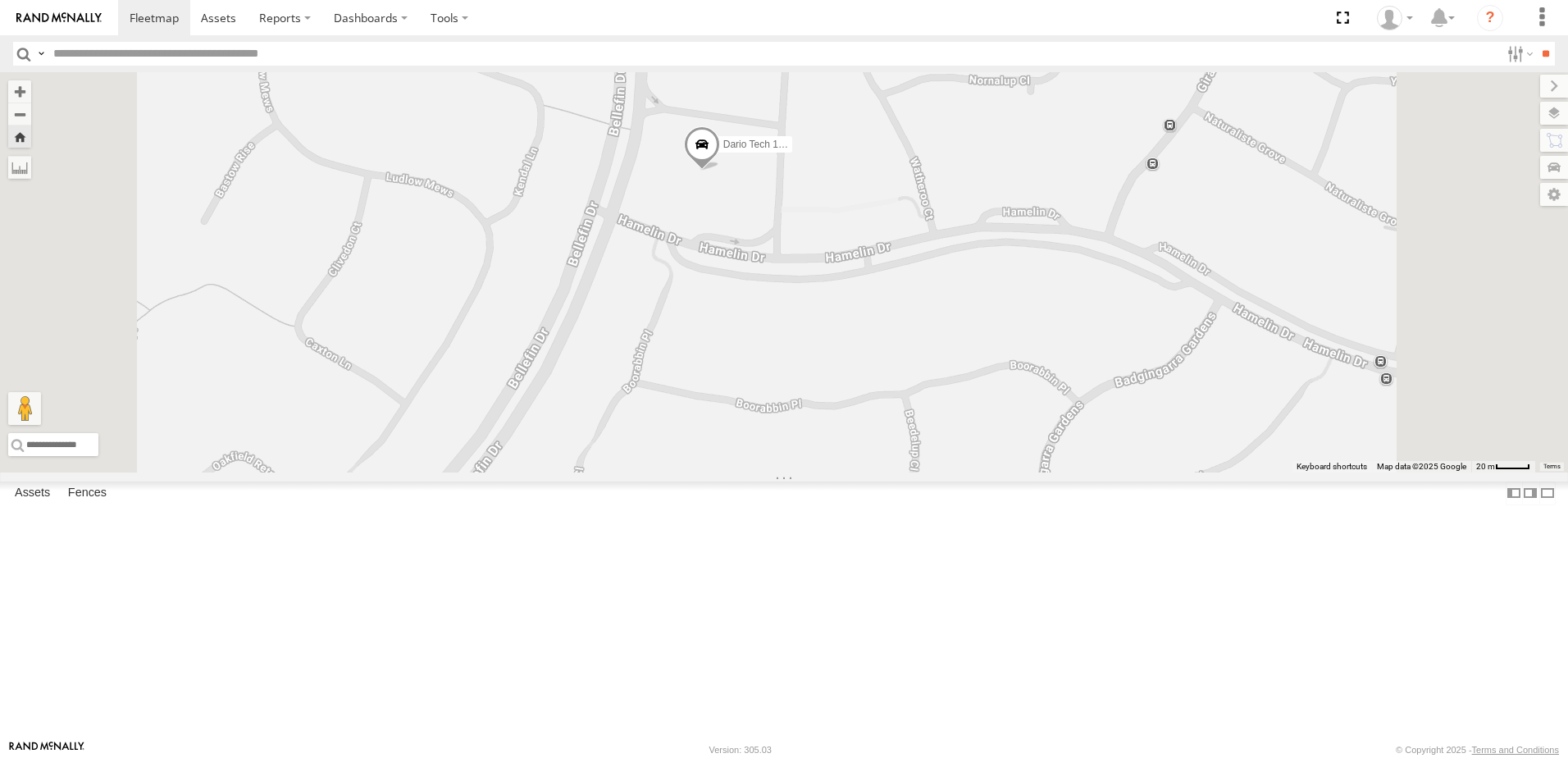
drag, startPoint x: 996, startPoint y: 493, endPoint x: 980, endPoint y: 332, distance: 161.8
click at [979, 333] on div "Dario Tech 1INY100" at bounding box center [784, 272] width 1568 height 400
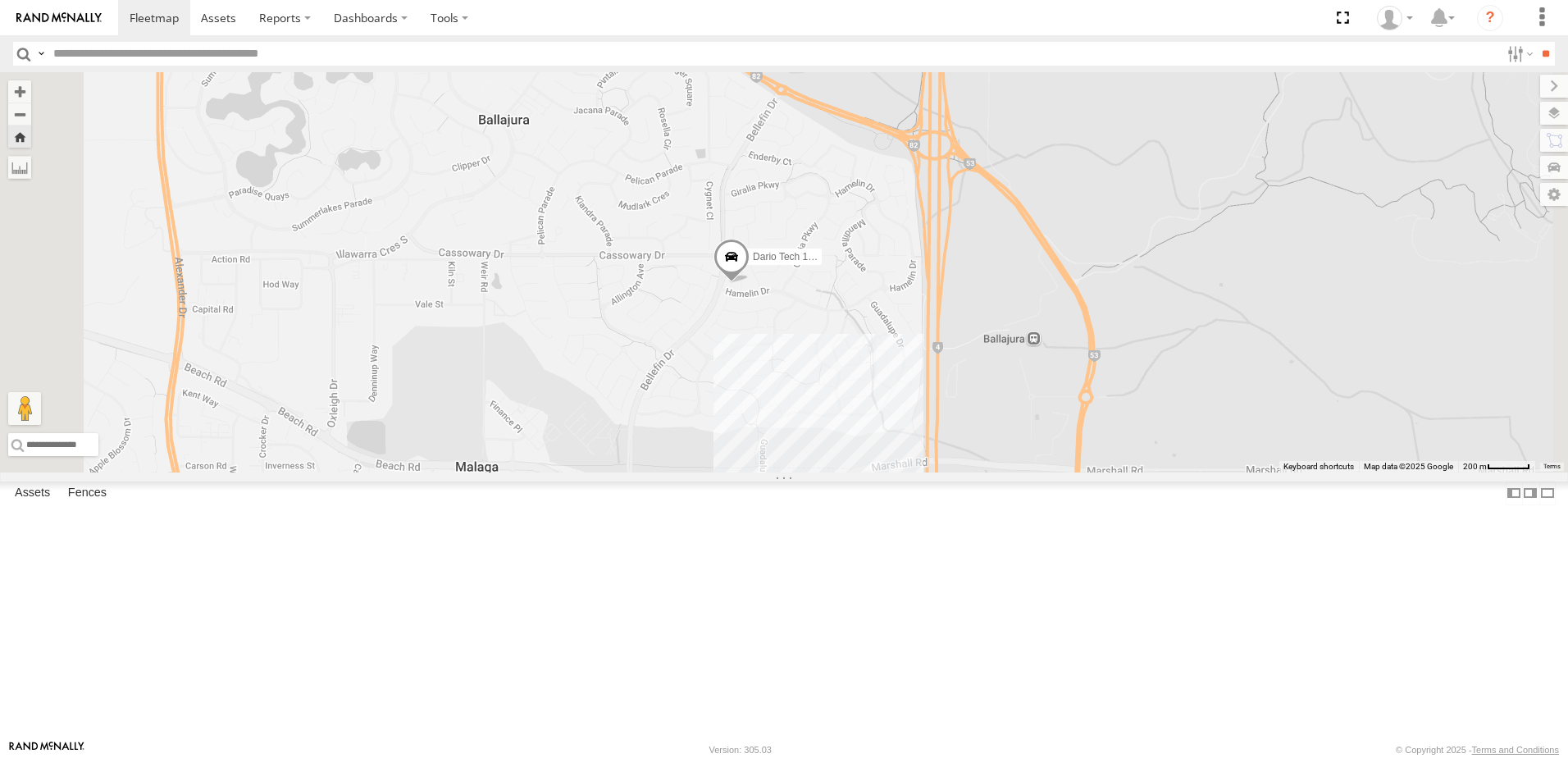
drag, startPoint x: 939, startPoint y: 391, endPoint x: 907, endPoint y: 484, distance: 98.4
click at [907, 472] on div "Dario Tech 1INY100" at bounding box center [784, 272] width 1568 height 400
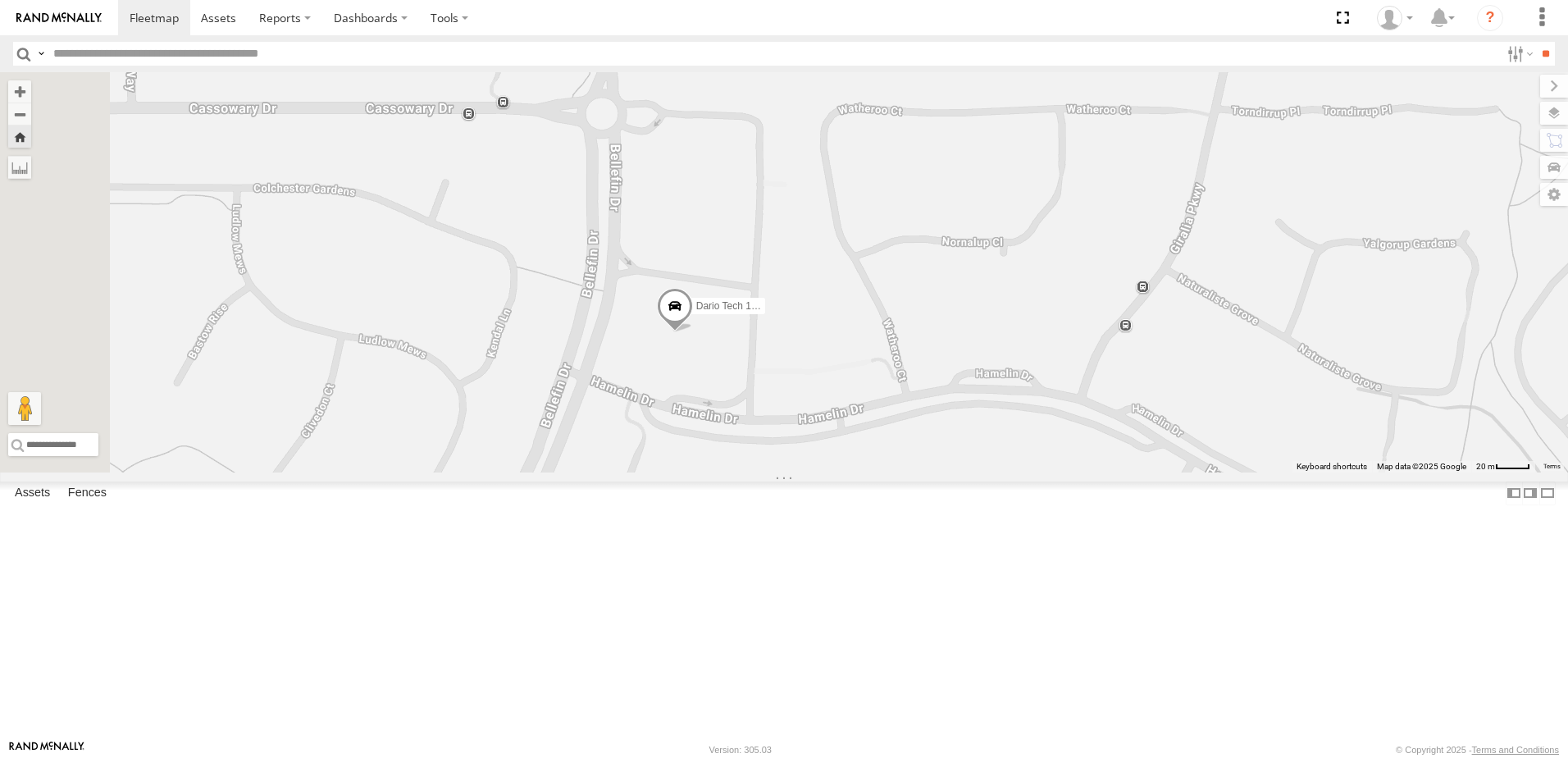
drag, startPoint x: 895, startPoint y: 515, endPoint x: 953, endPoint y: 377, distance: 149.7
click at [953, 378] on div "Dario Tech 1INY100" at bounding box center [784, 272] width 1568 height 400
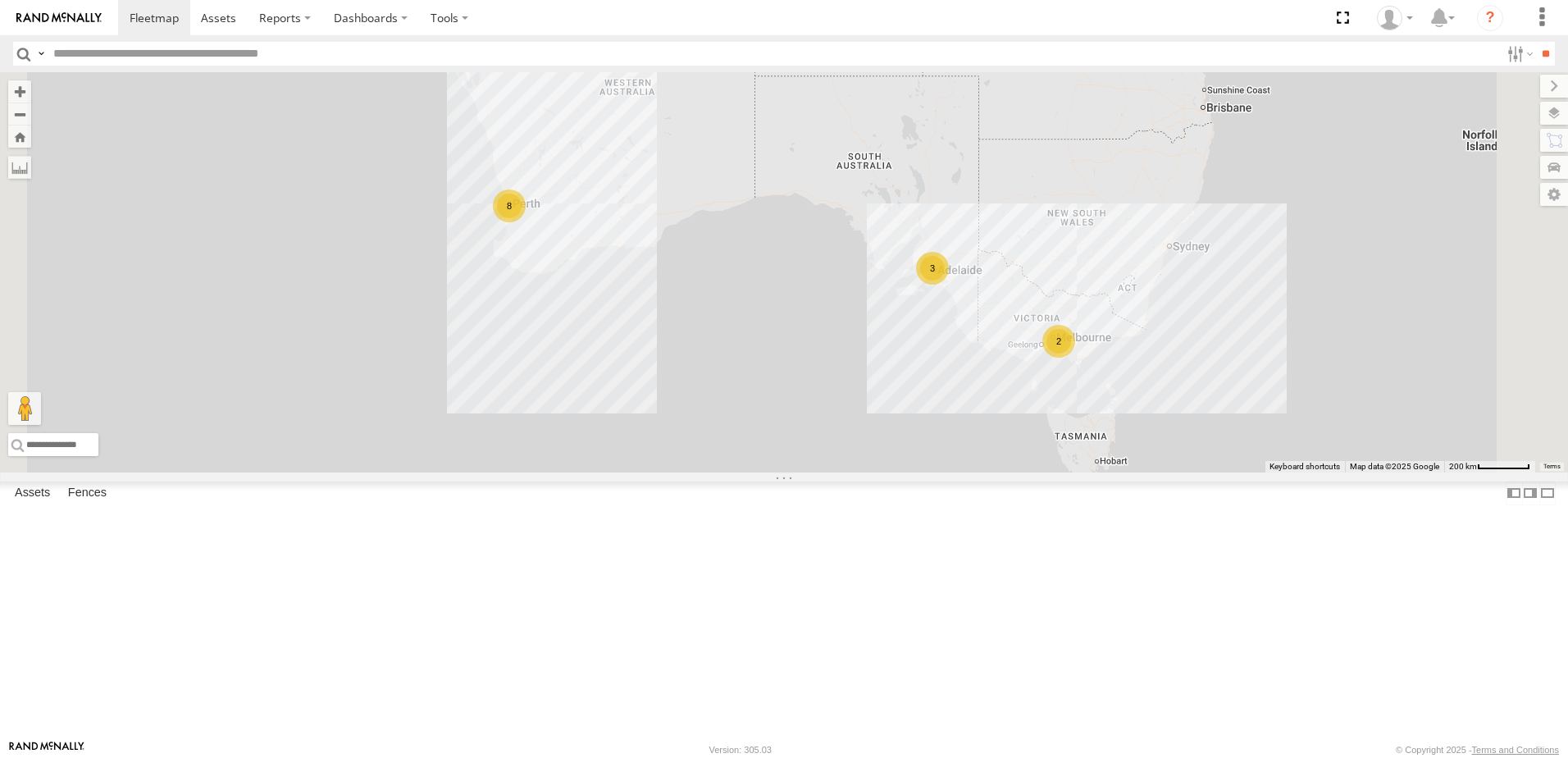
click at [0, 0] on div "All Assets" at bounding box center [0, 0] width 0 height 0
